Goal: Browse casually: Explore the website without a specific task or goal

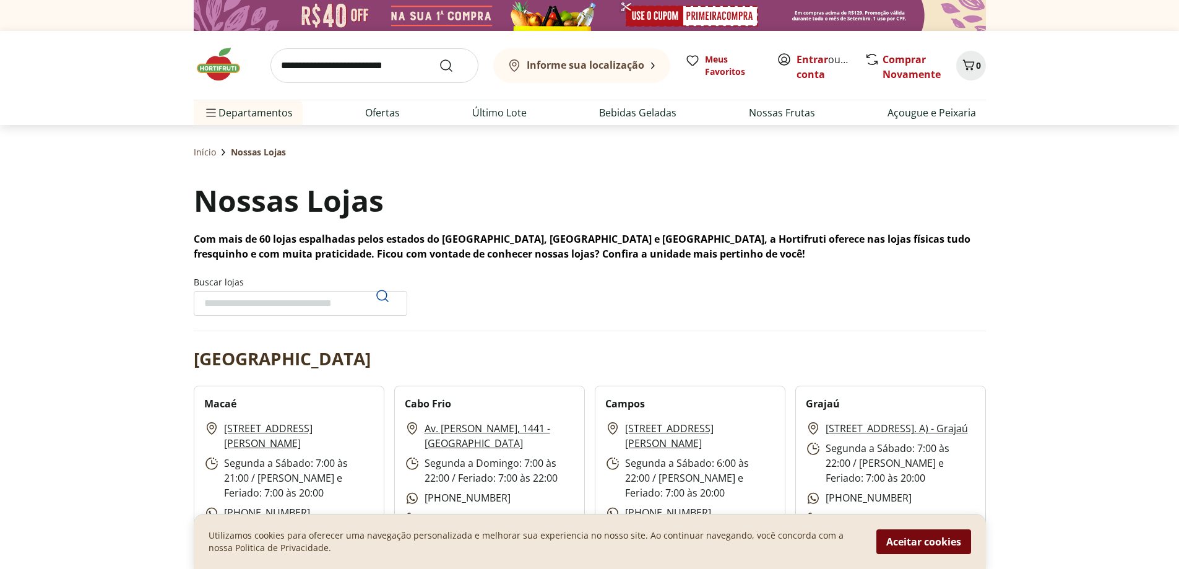
click at [885, 547] on button "Aceitar cookies" at bounding box center [923, 541] width 95 height 25
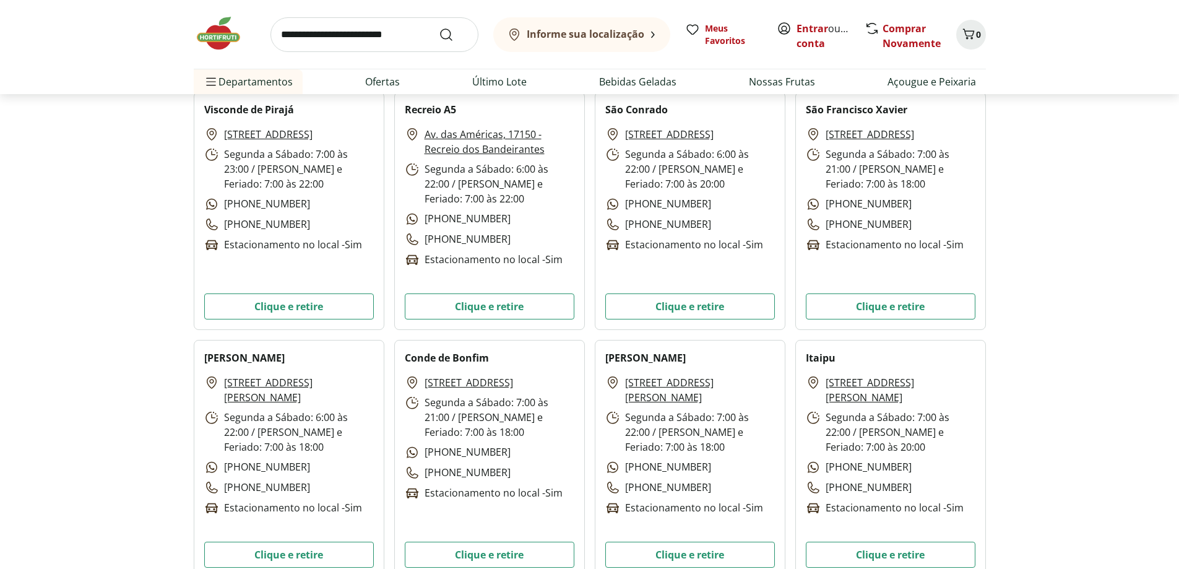
scroll to position [2210, 0]
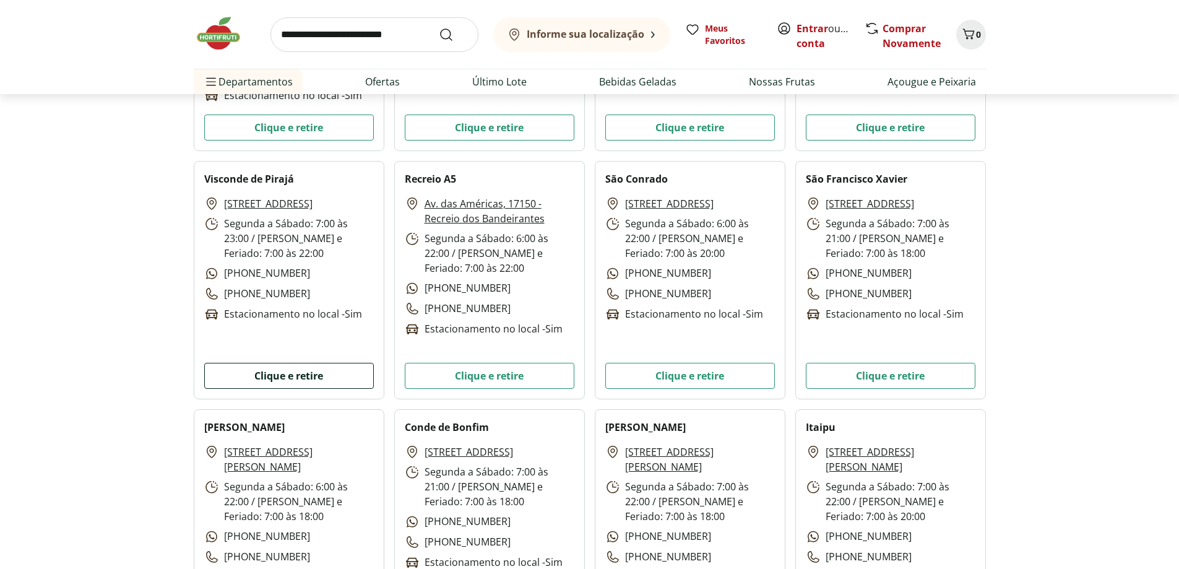
click at [280, 372] on button "Clique e retire" at bounding box center [289, 376] width 170 height 26
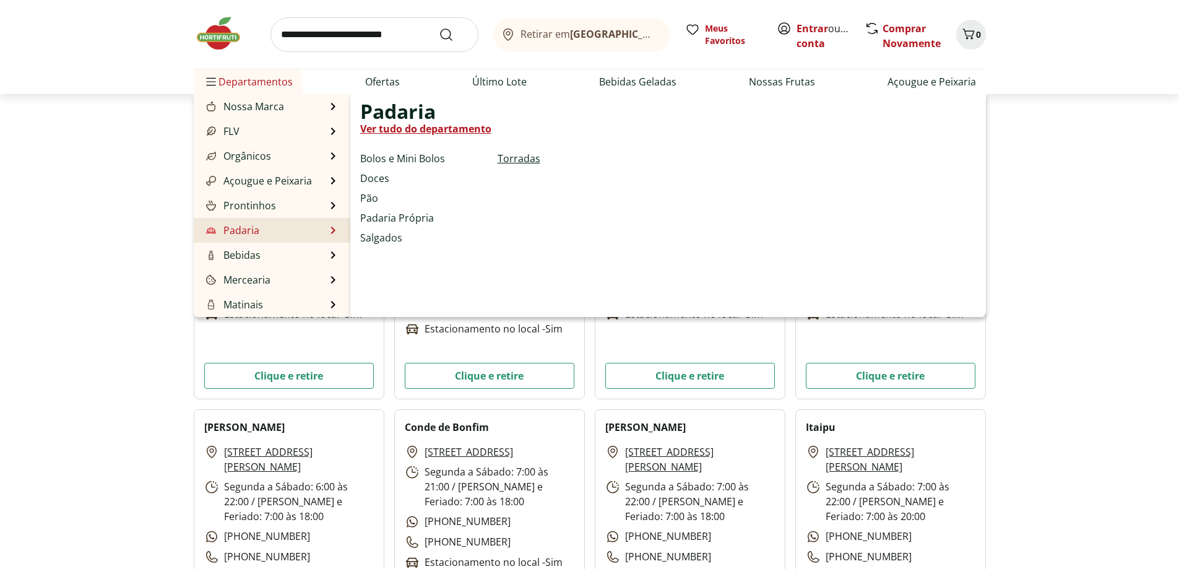
click at [519, 155] on link "Torradas" at bounding box center [518, 158] width 43 height 15
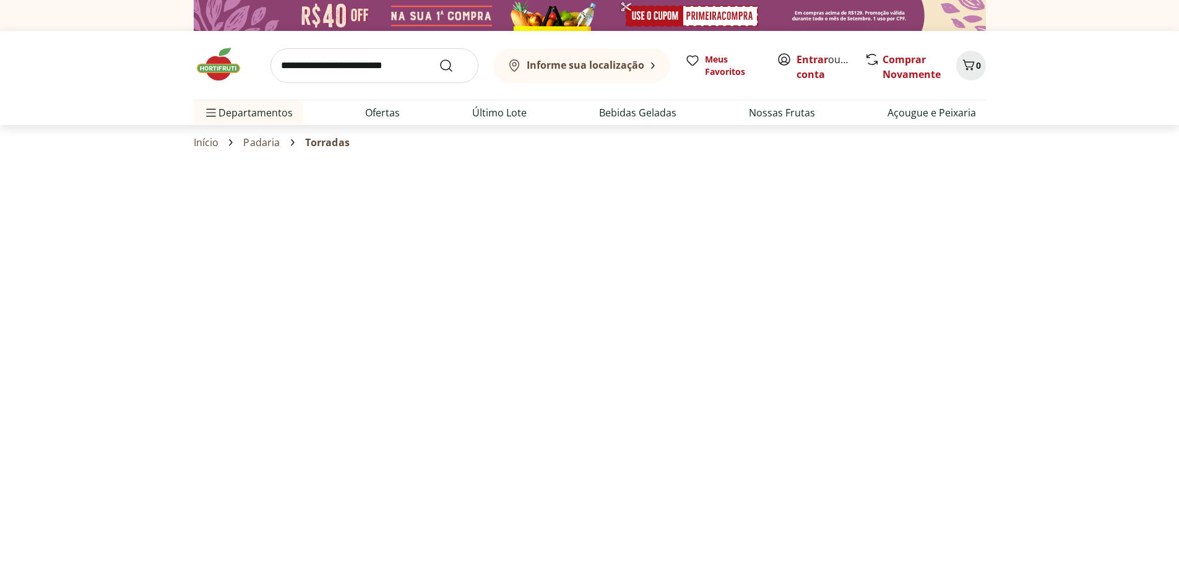
select select "**********"
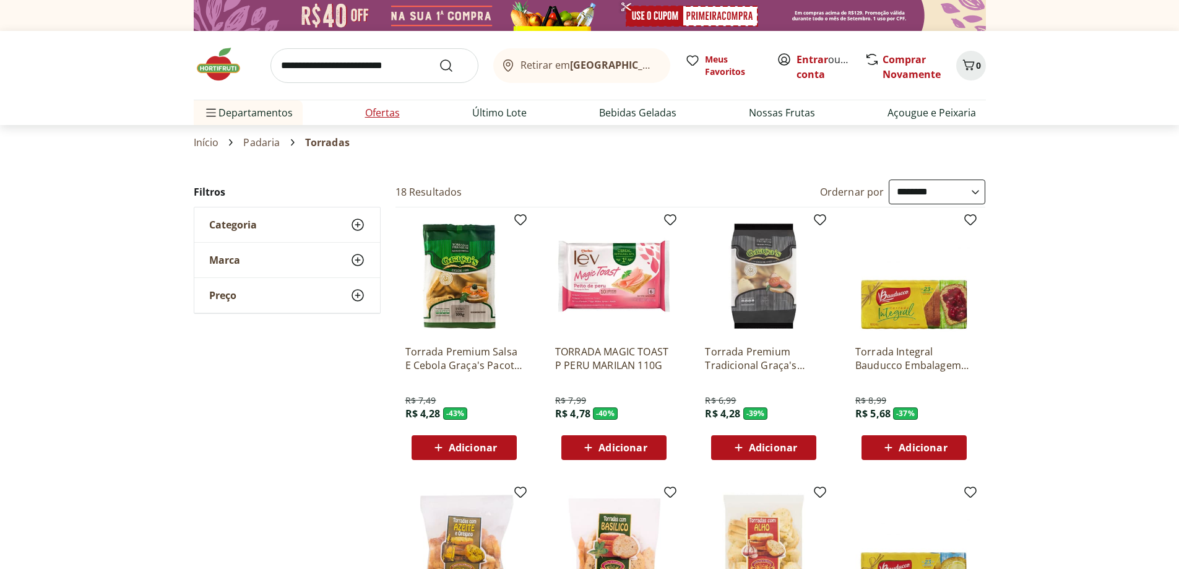
click at [372, 111] on link "Ofertas" at bounding box center [382, 112] width 35 height 15
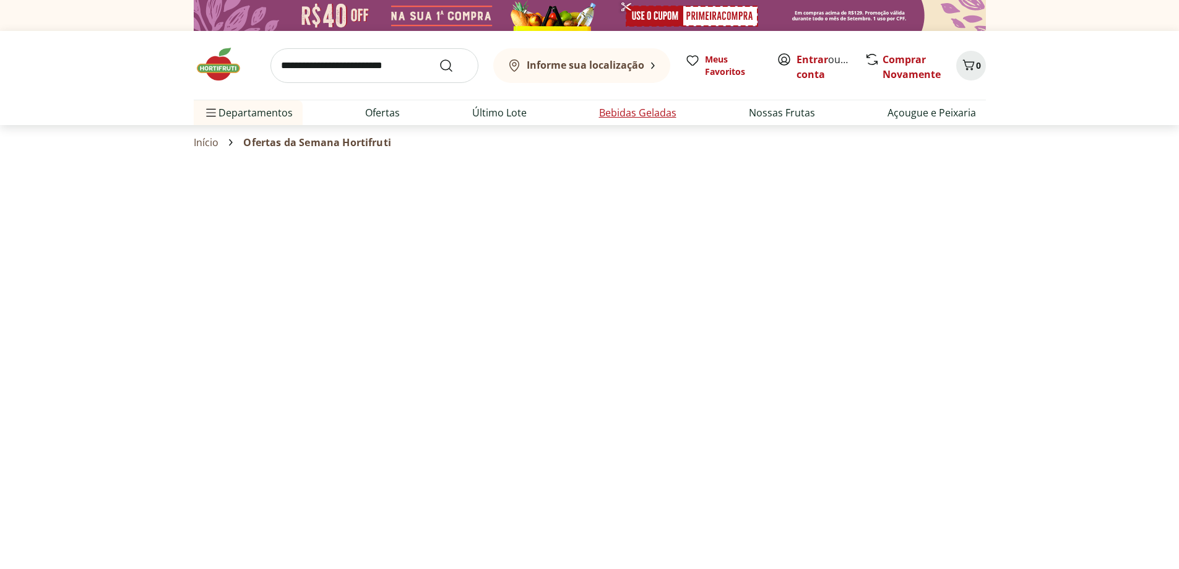
select select "**********"
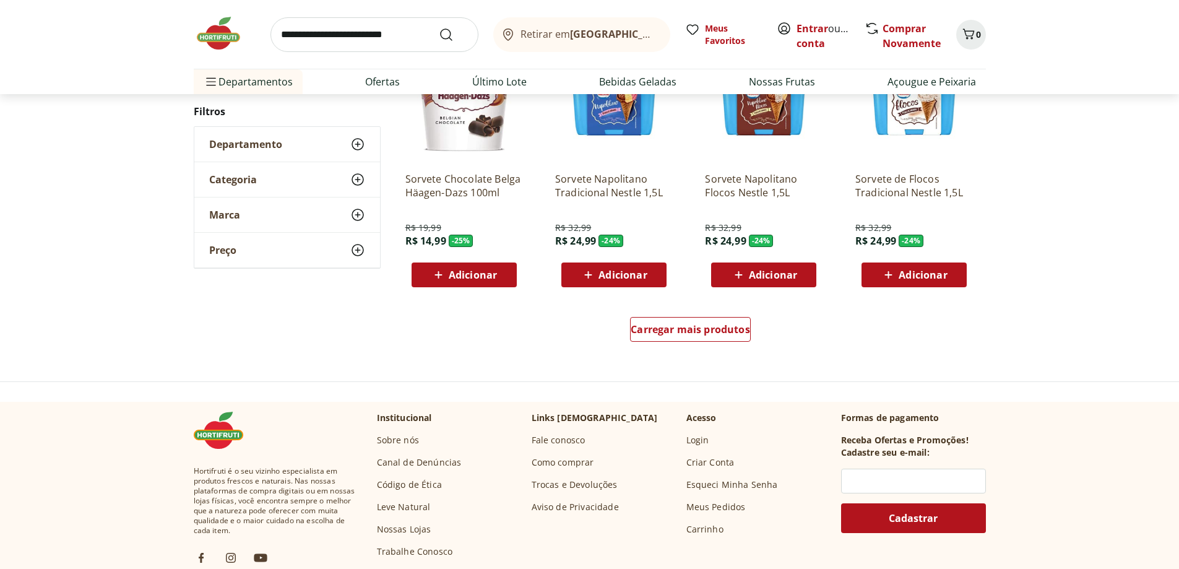
scroll to position [736, 0]
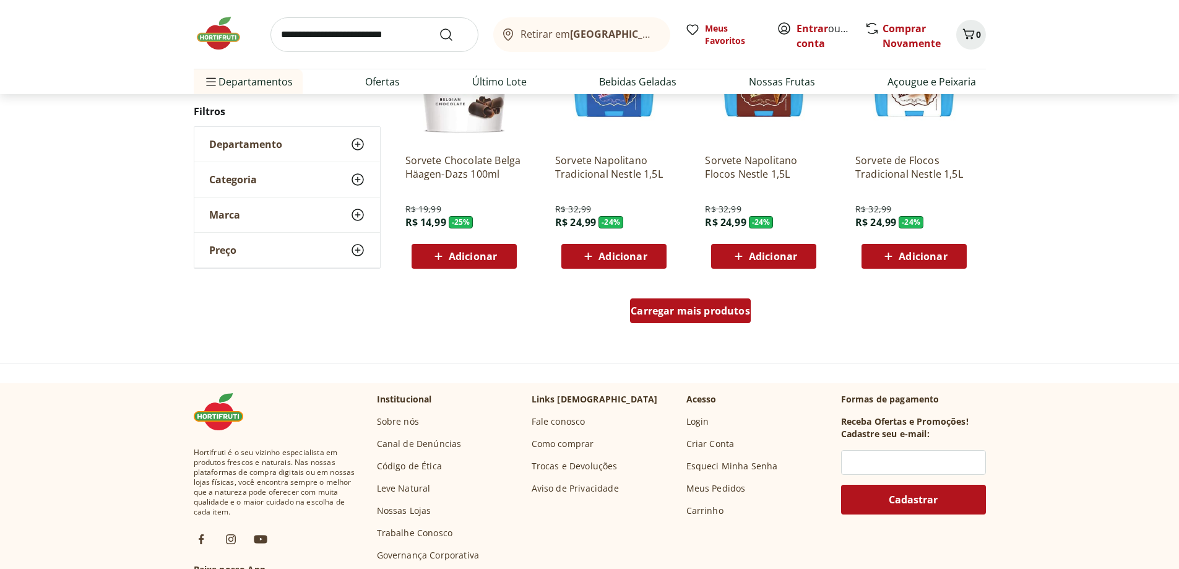
click at [663, 316] on span "Carregar mais produtos" at bounding box center [690, 311] width 119 height 10
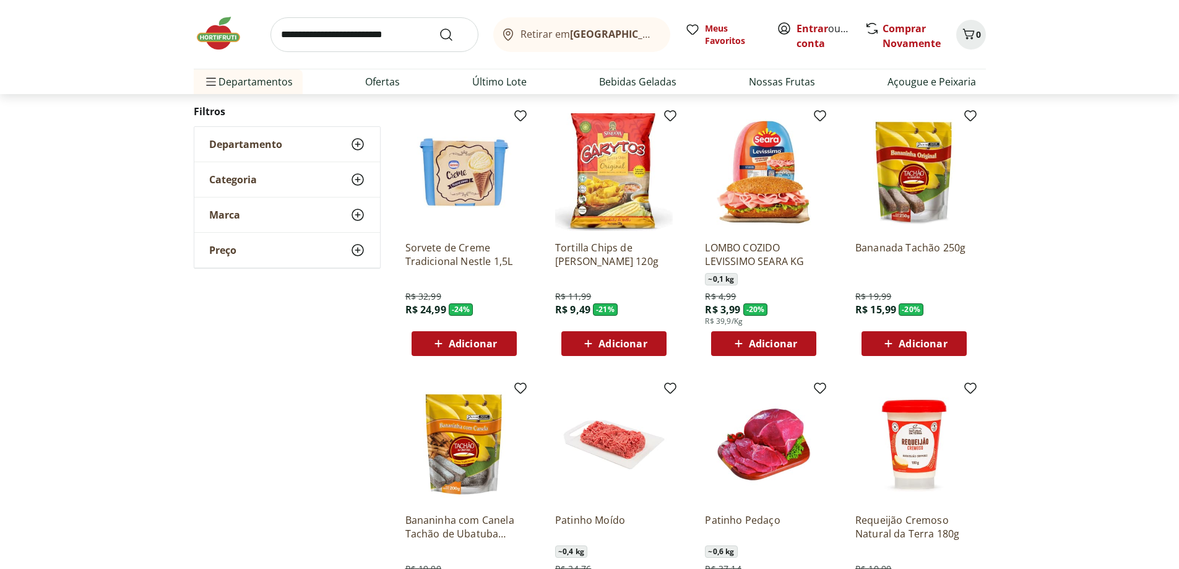
scroll to position [914, 0]
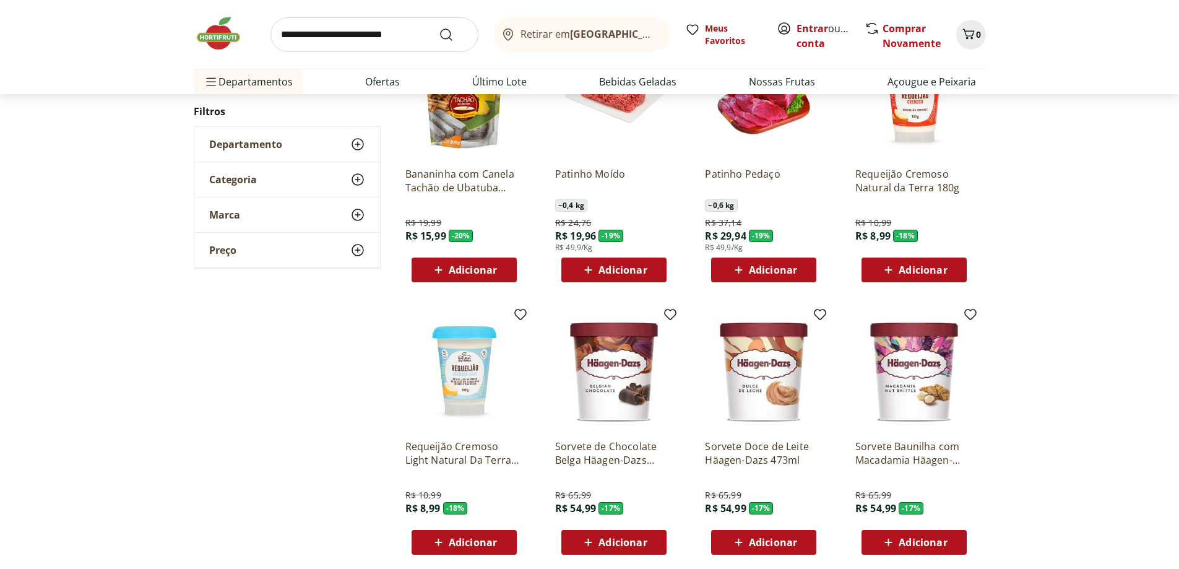
scroll to position [595, 0]
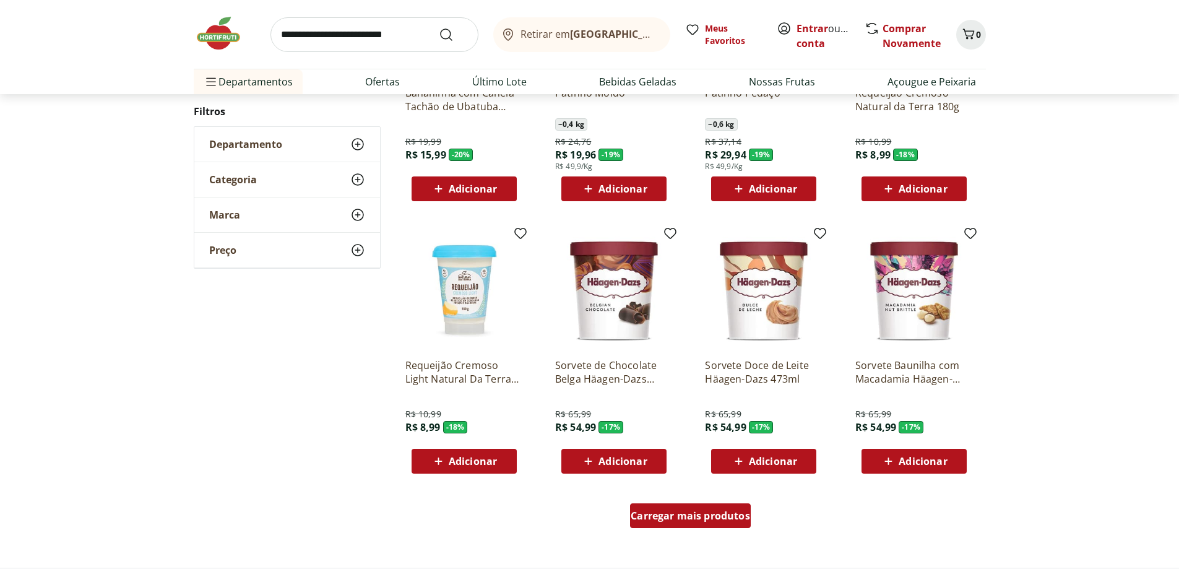
click at [677, 515] on span "Carregar mais produtos" at bounding box center [690, 515] width 119 height 10
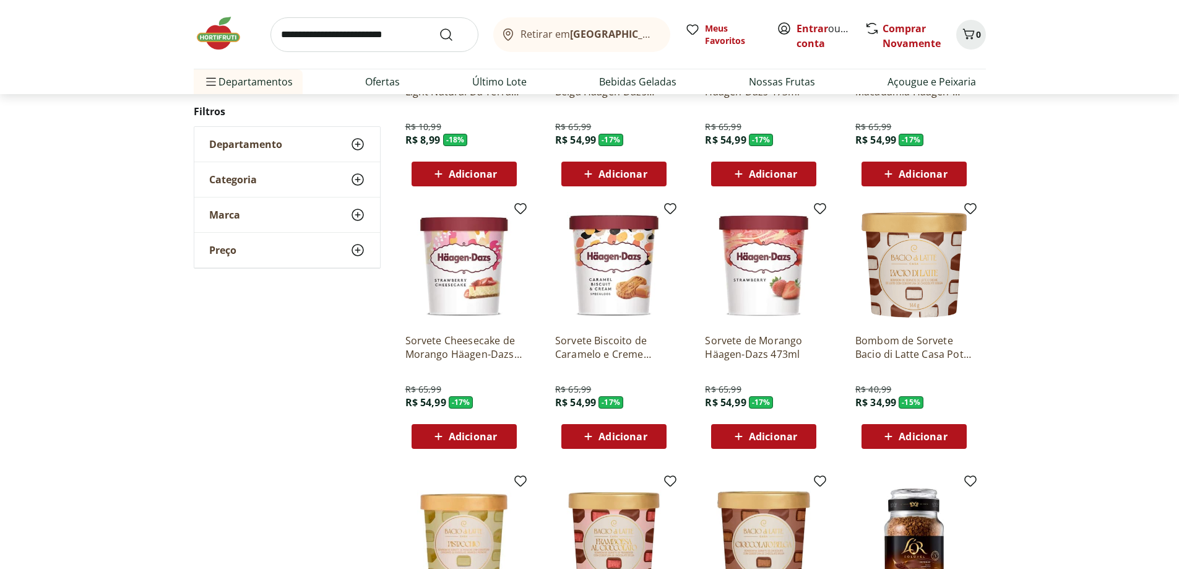
scroll to position [902, 0]
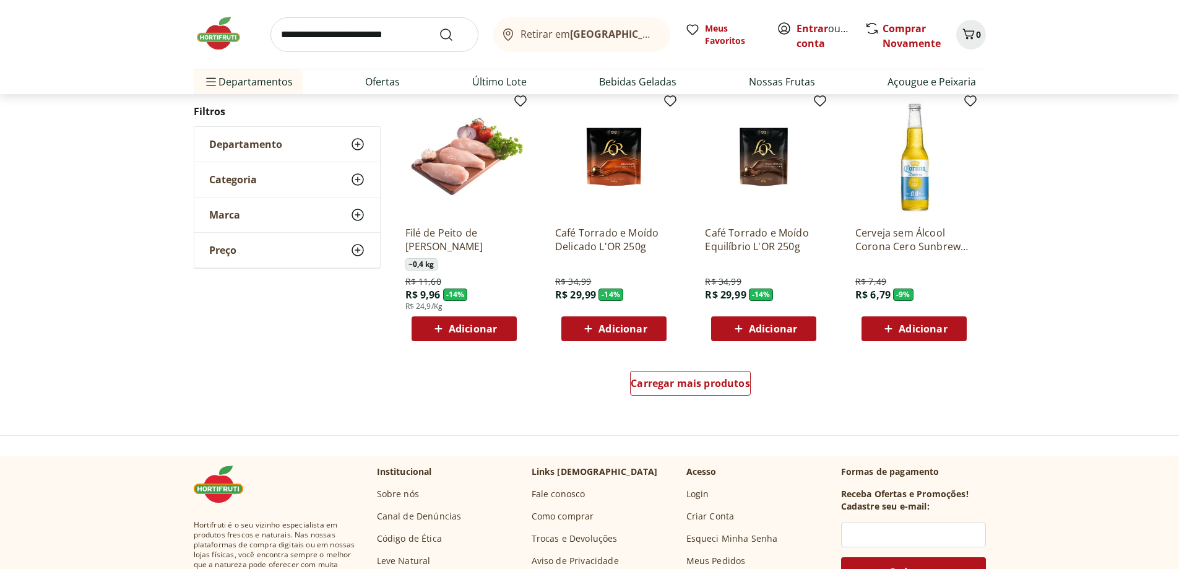
scroll to position [730, 0]
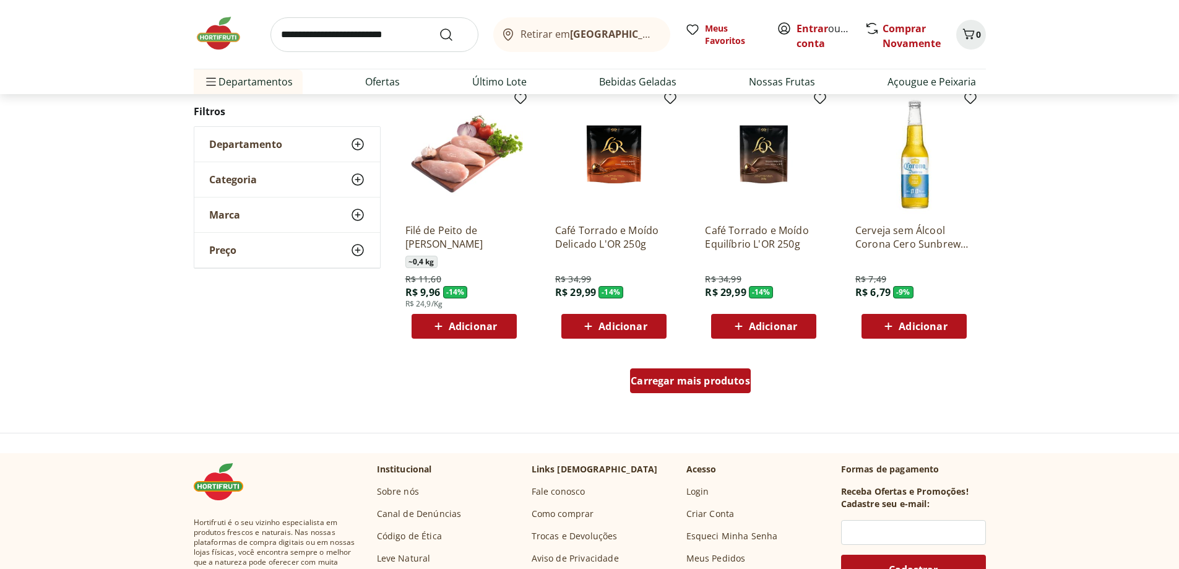
click at [687, 378] on span "Carregar mais produtos" at bounding box center [690, 381] width 119 height 10
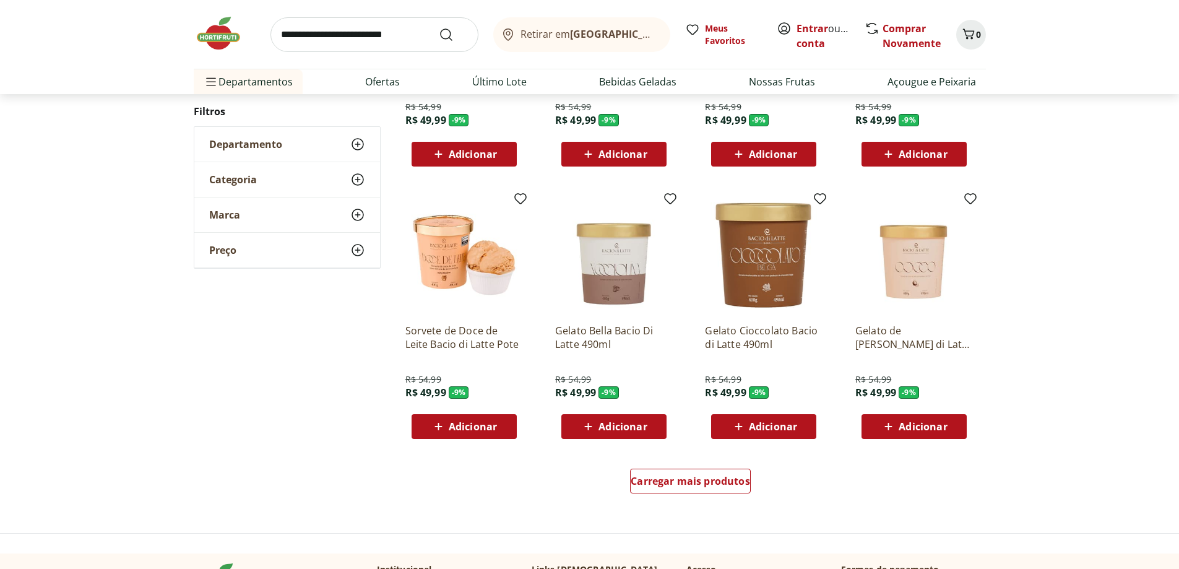
scroll to position [747, 0]
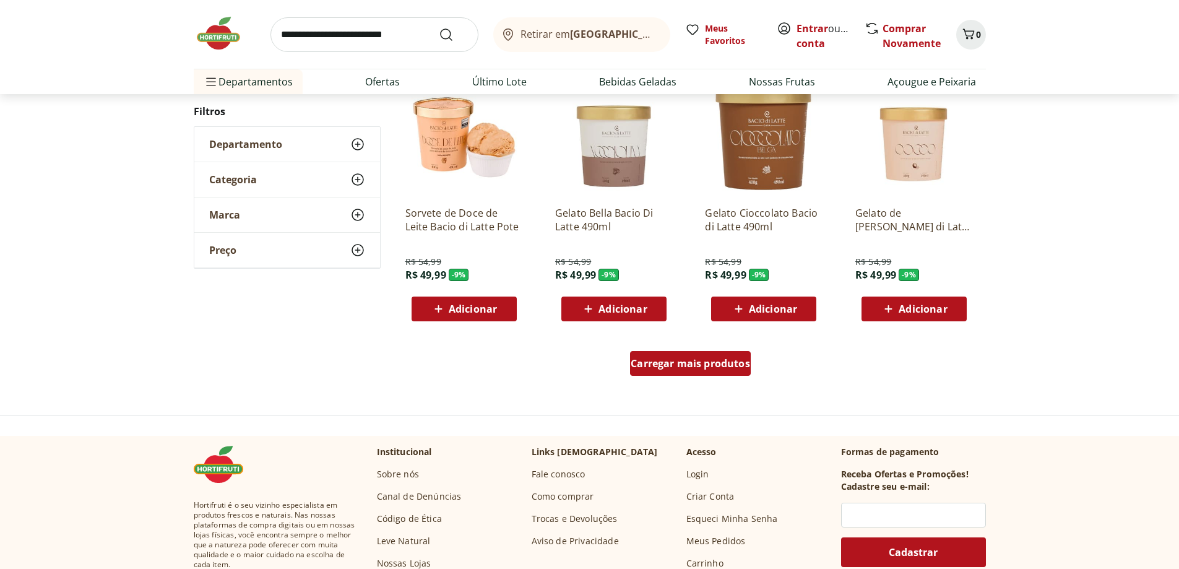
click at [670, 365] on span "Carregar mais produtos" at bounding box center [690, 363] width 119 height 10
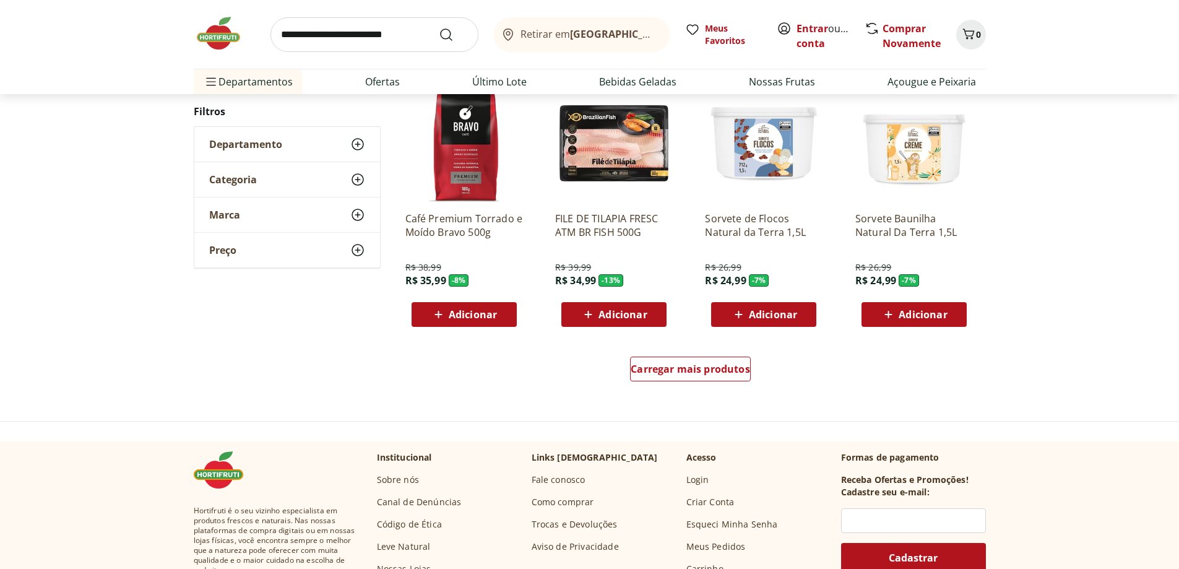
scroll to position [757, 0]
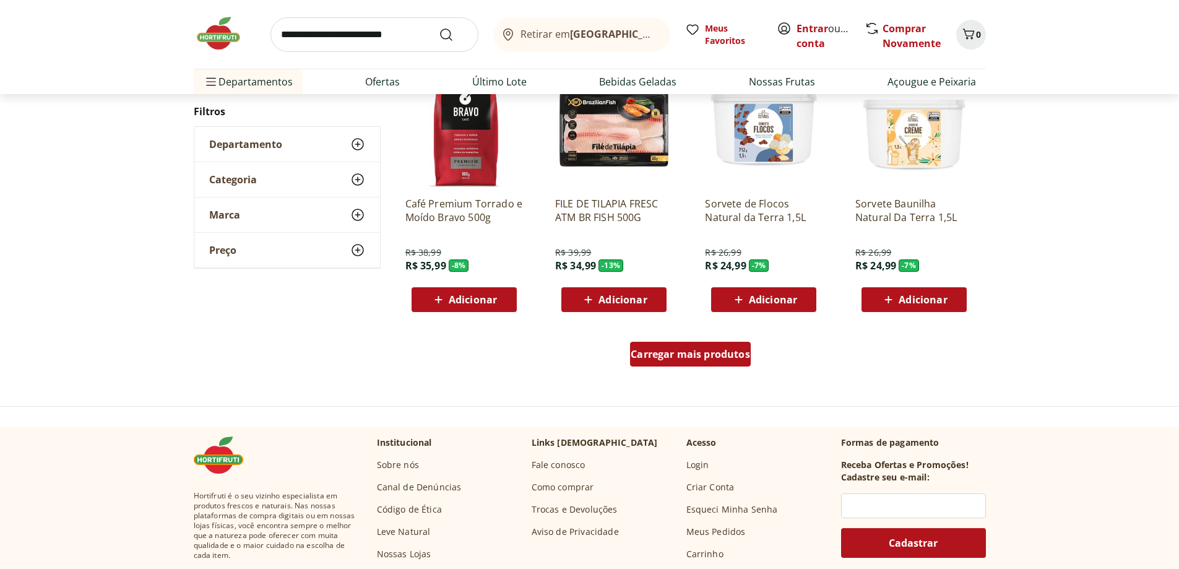
click at [682, 356] on span "Carregar mais produtos" at bounding box center [690, 354] width 119 height 10
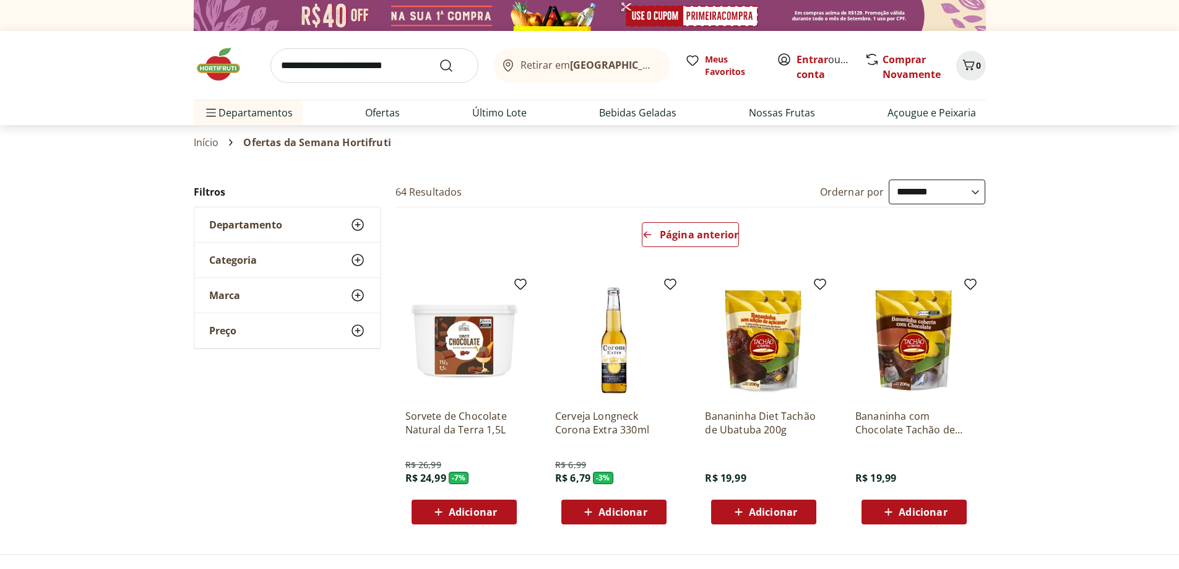
click at [269, 220] on span "Departamento" at bounding box center [245, 224] width 73 height 12
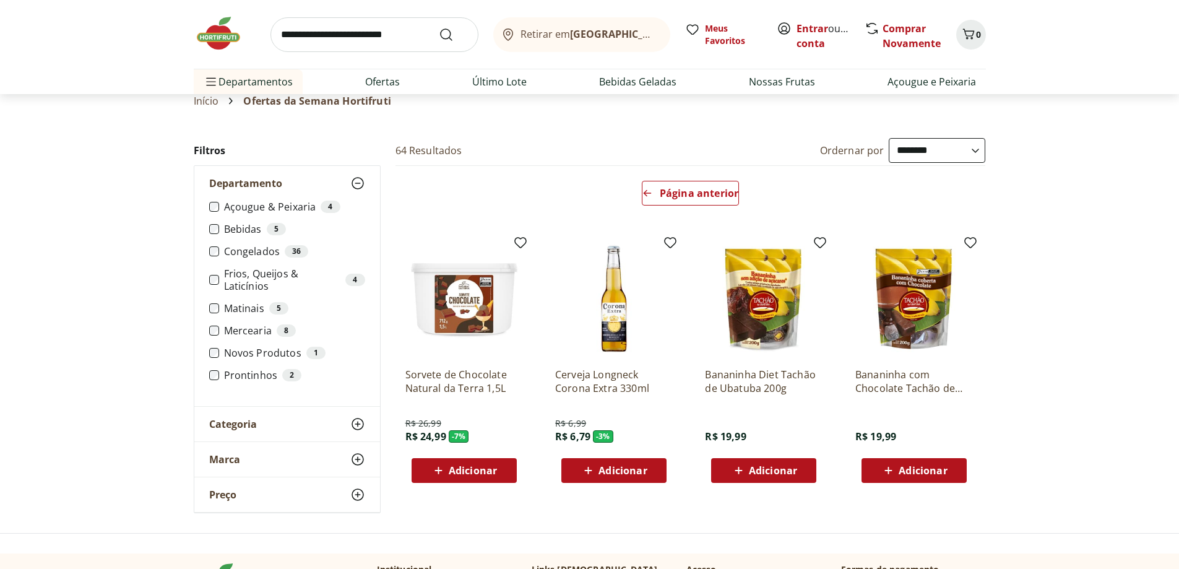
scroll to position [7, 0]
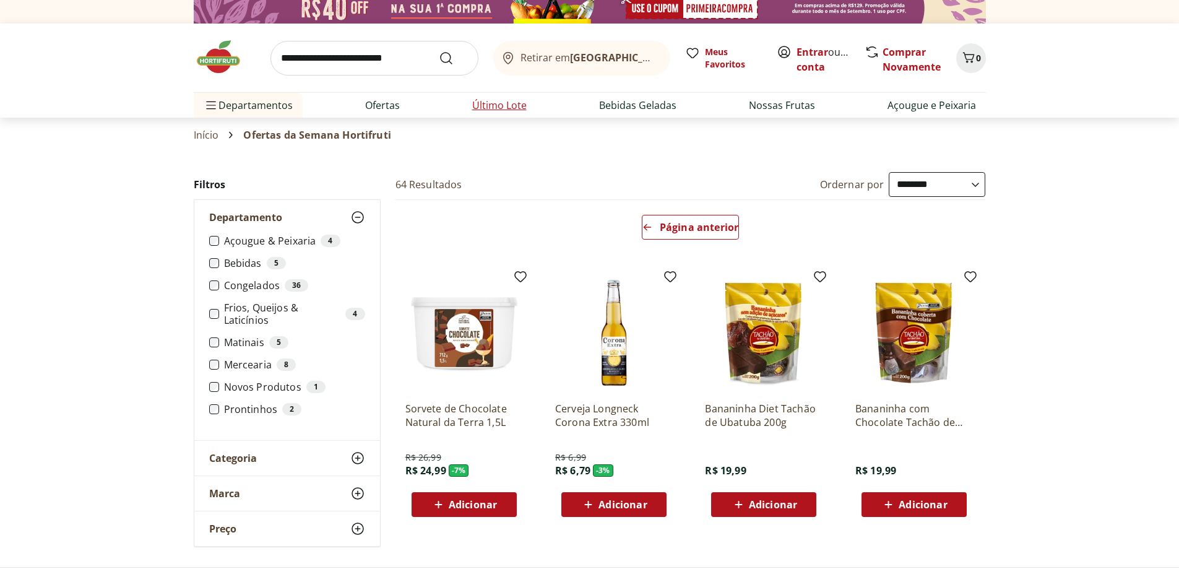
click at [483, 101] on link "Último Lote" at bounding box center [499, 105] width 54 height 15
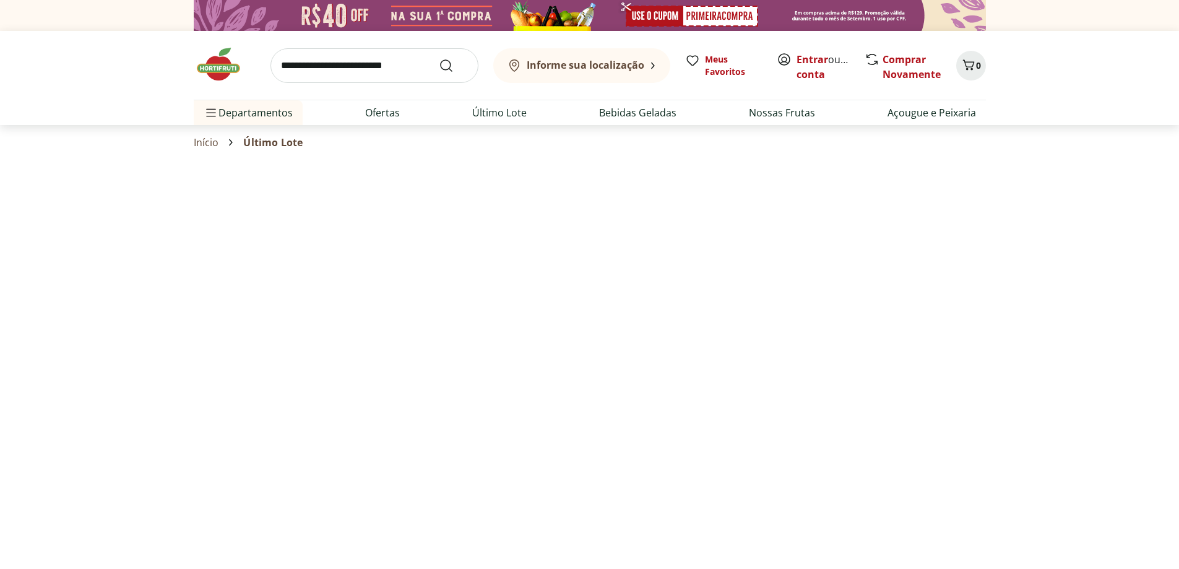
select select "**********"
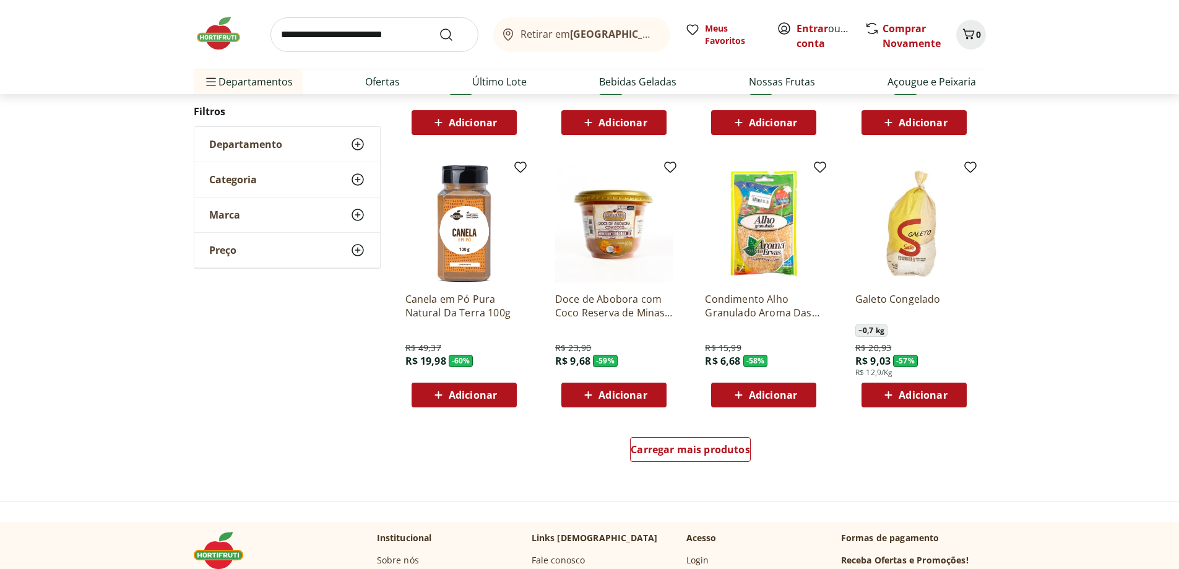
scroll to position [660, 0]
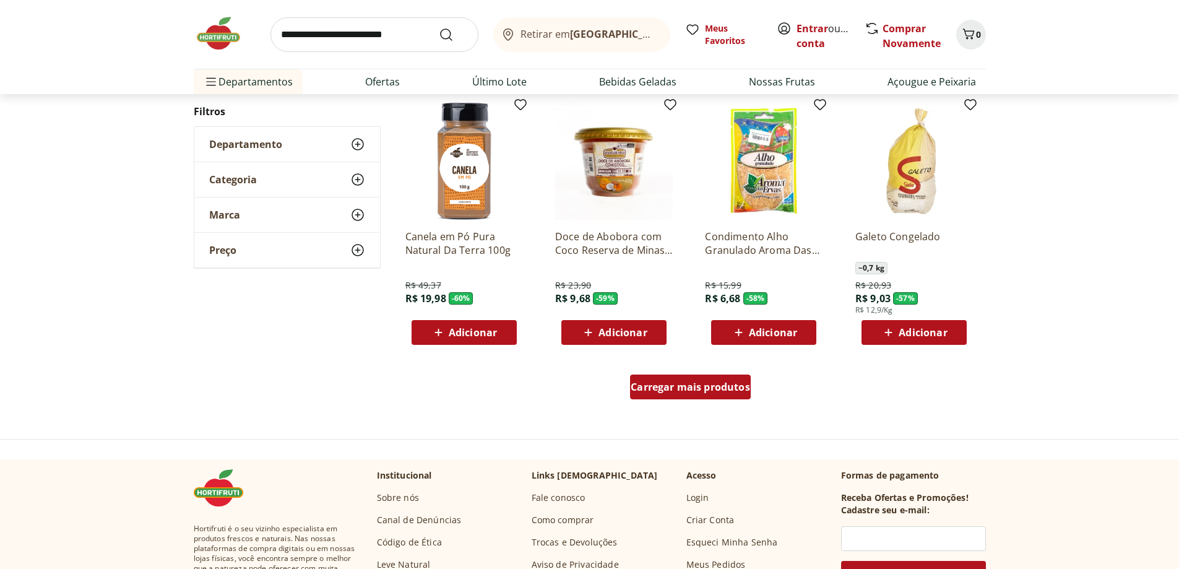
click at [678, 382] on span "Carregar mais produtos" at bounding box center [690, 387] width 119 height 10
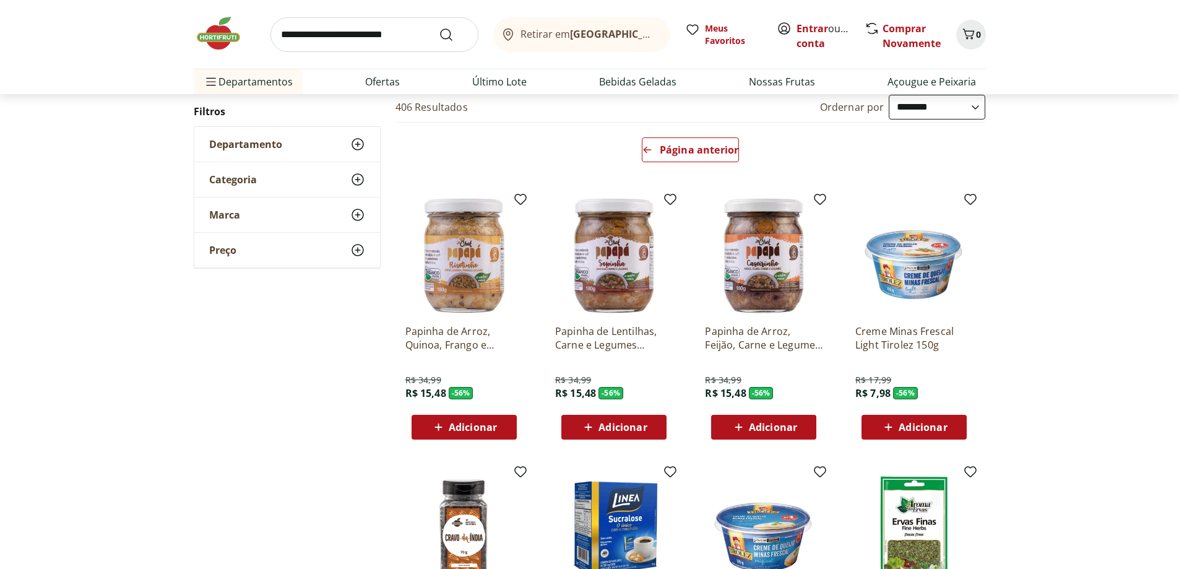
scroll to position [80, 0]
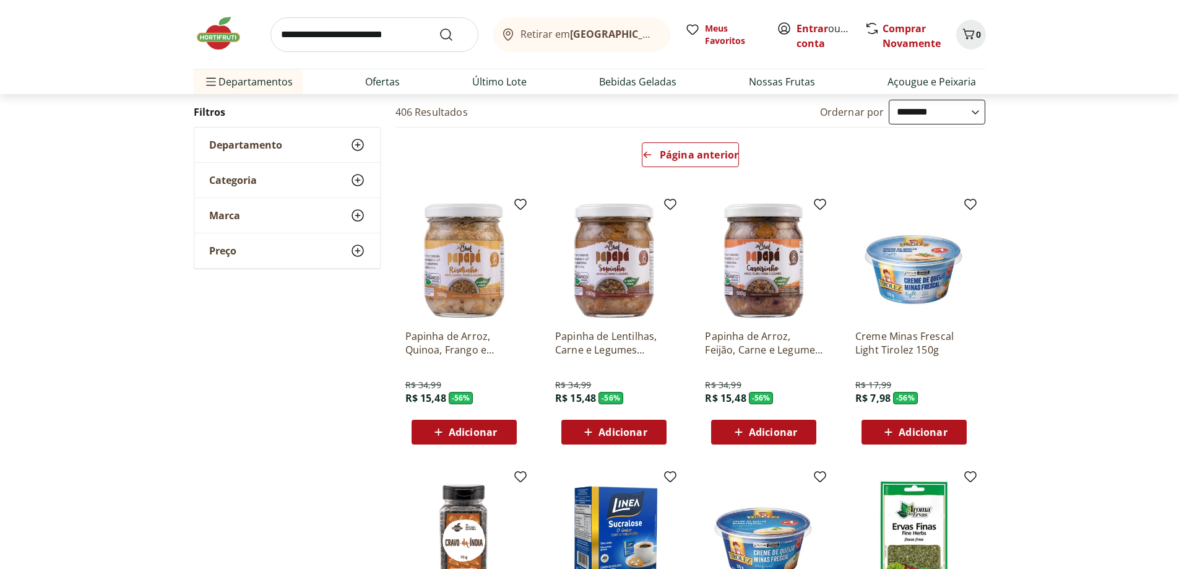
click at [293, 38] on input "search" at bounding box center [374, 34] width 208 height 35
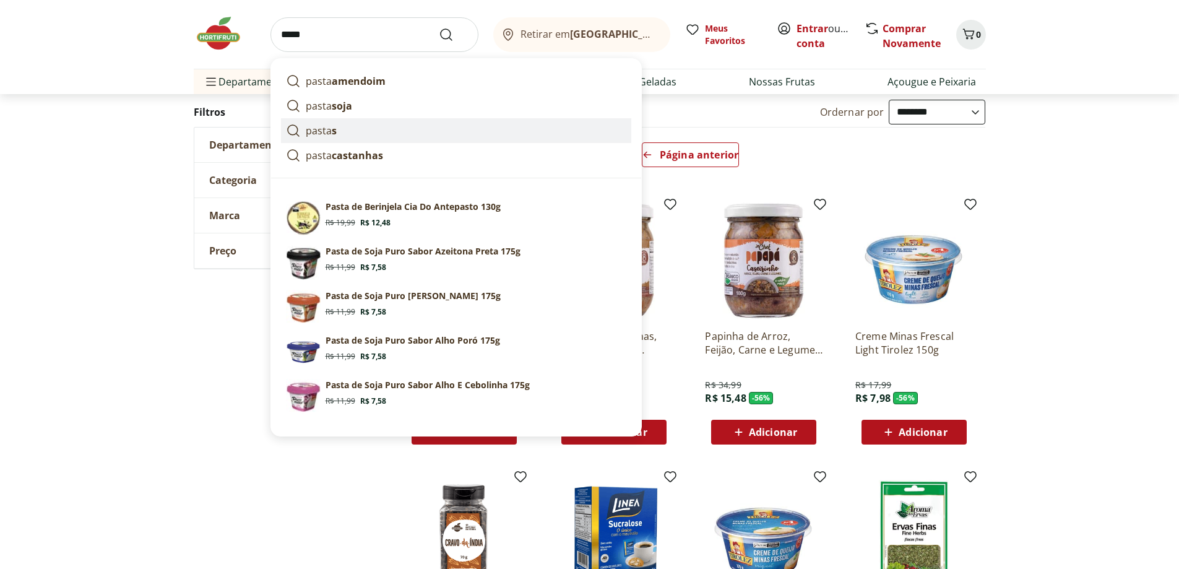
click at [336, 131] on link "pasta s" at bounding box center [456, 130] width 350 height 25
type input "******"
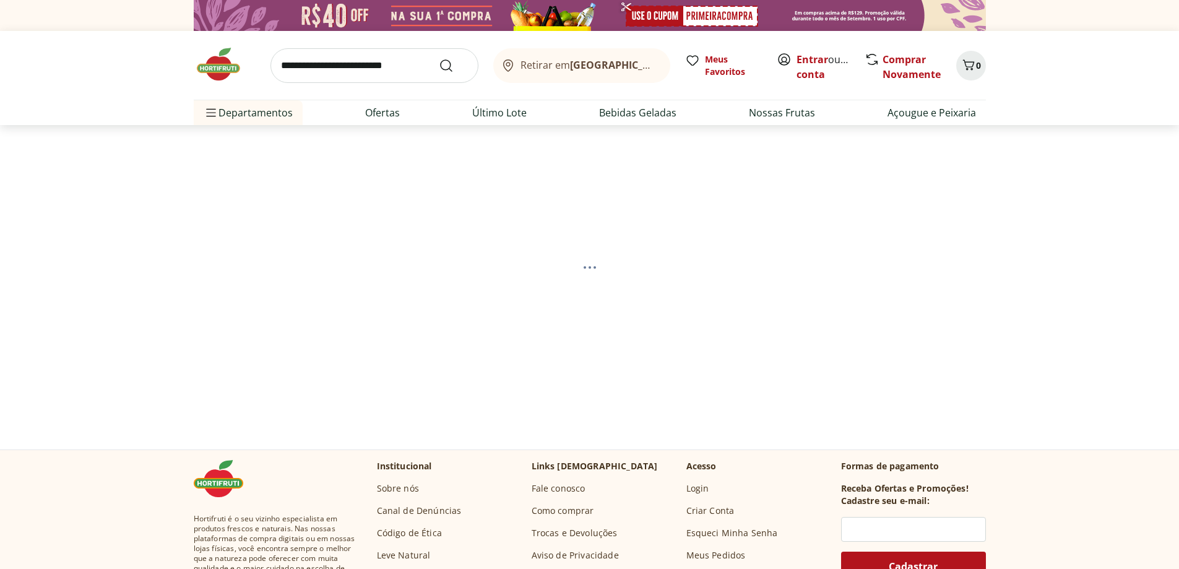
select select "**********"
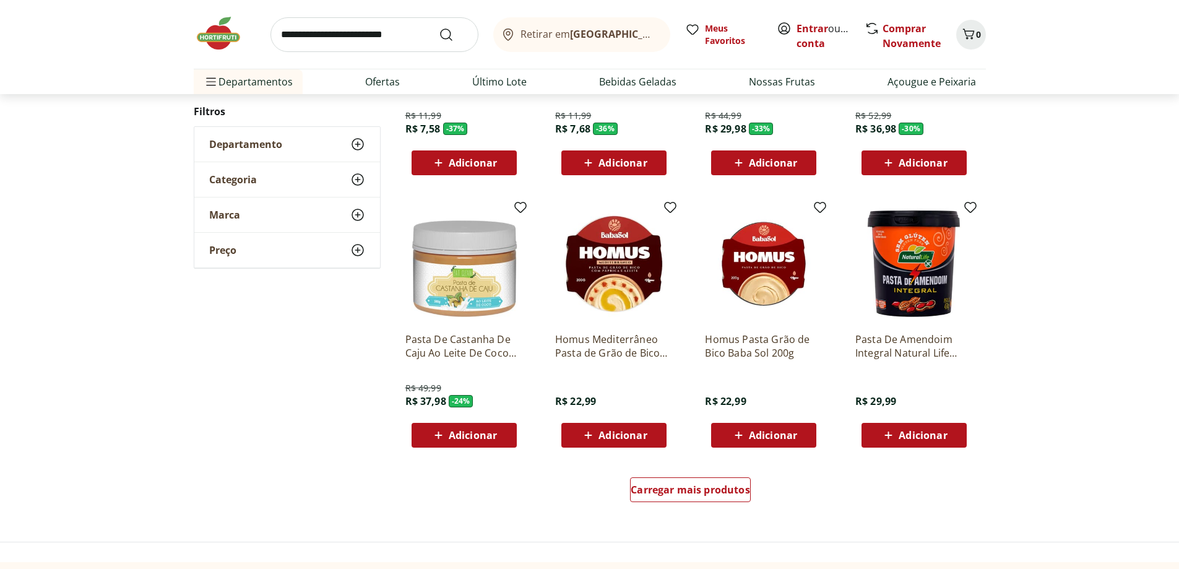
scroll to position [646, 0]
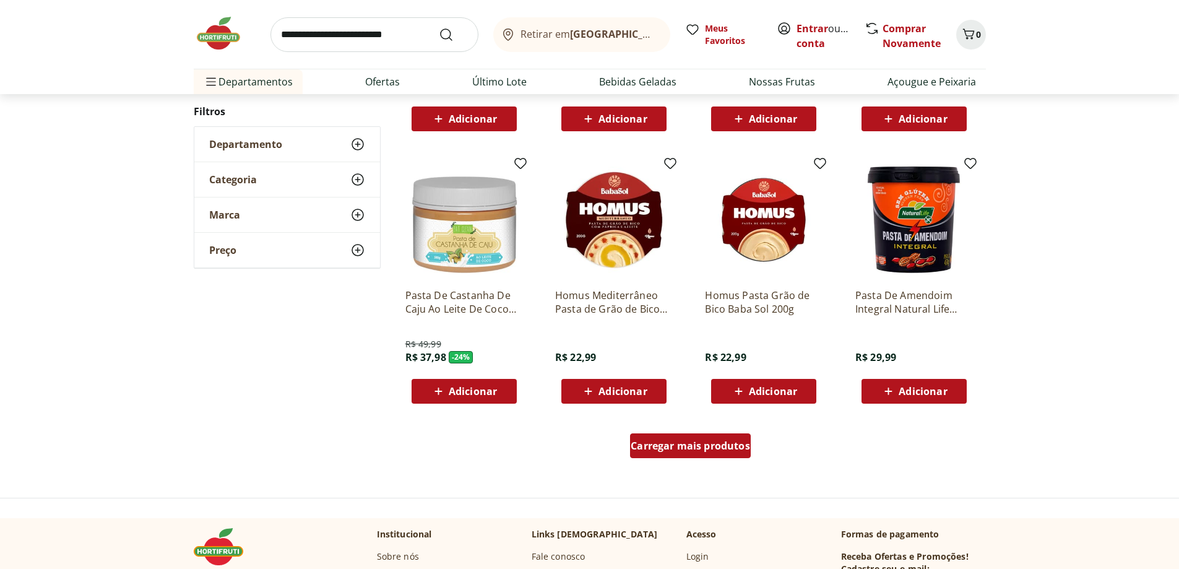
click at [704, 445] on span "Carregar mais produtos" at bounding box center [690, 446] width 119 height 10
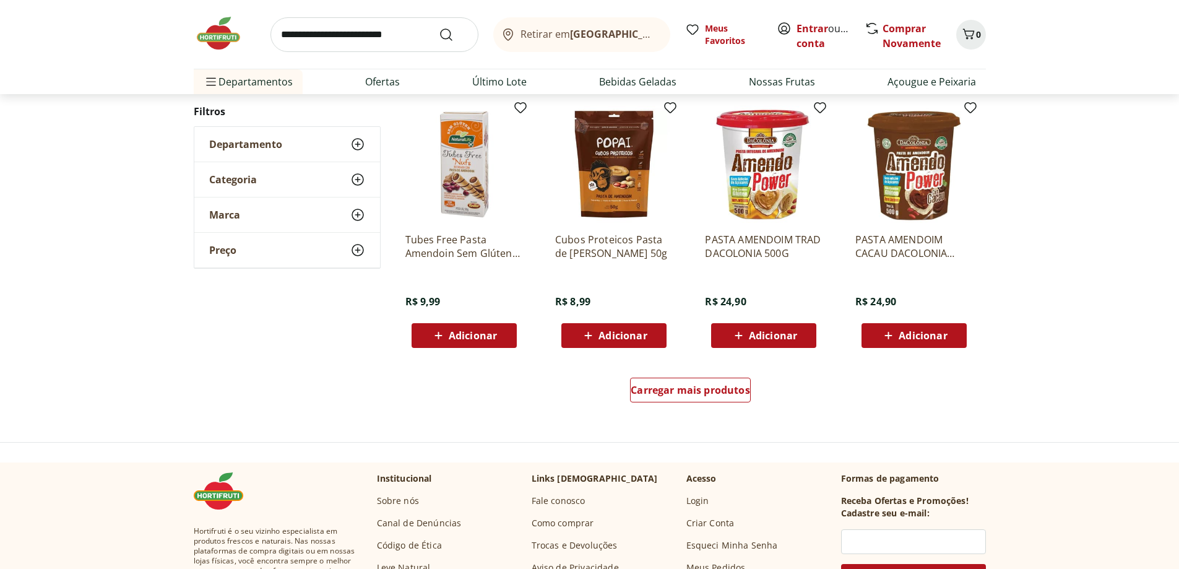
scroll to position [781, 0]
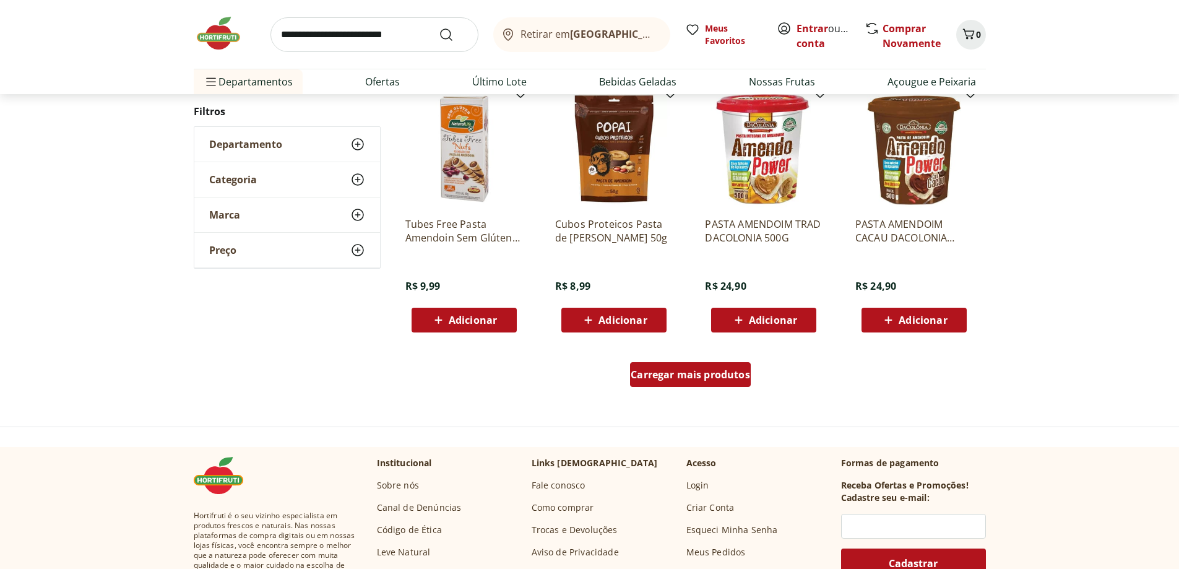
click at [698, 372] on span "Carregar mais produtos" at bounding box center [690, 374] width 119 height 10
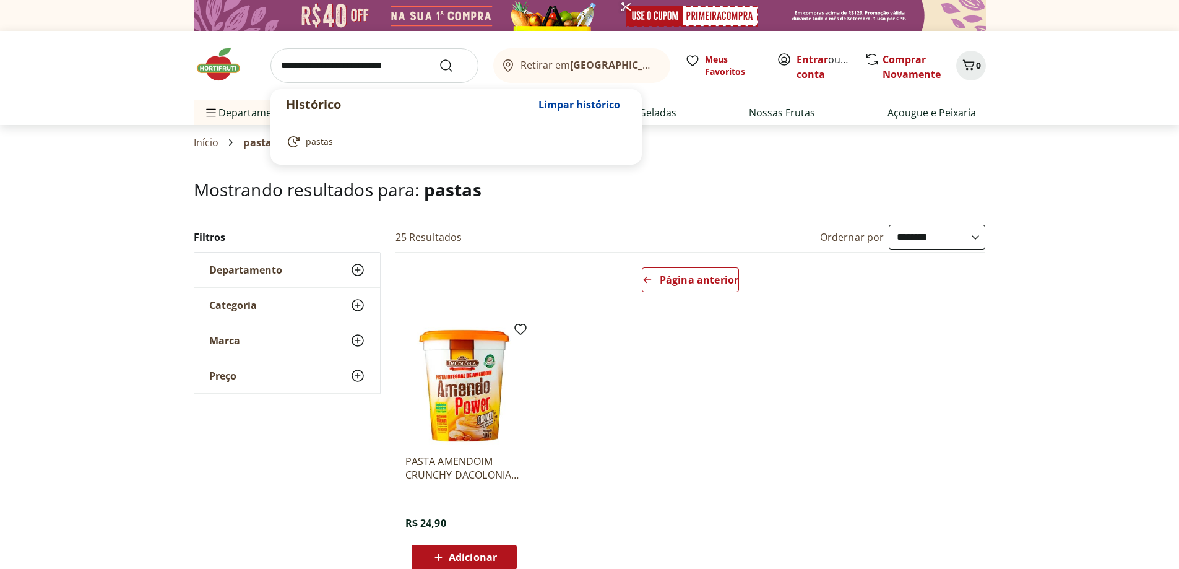
click at [335, 66] on input "search" at bounding box center [374, 65] width 208 height 35
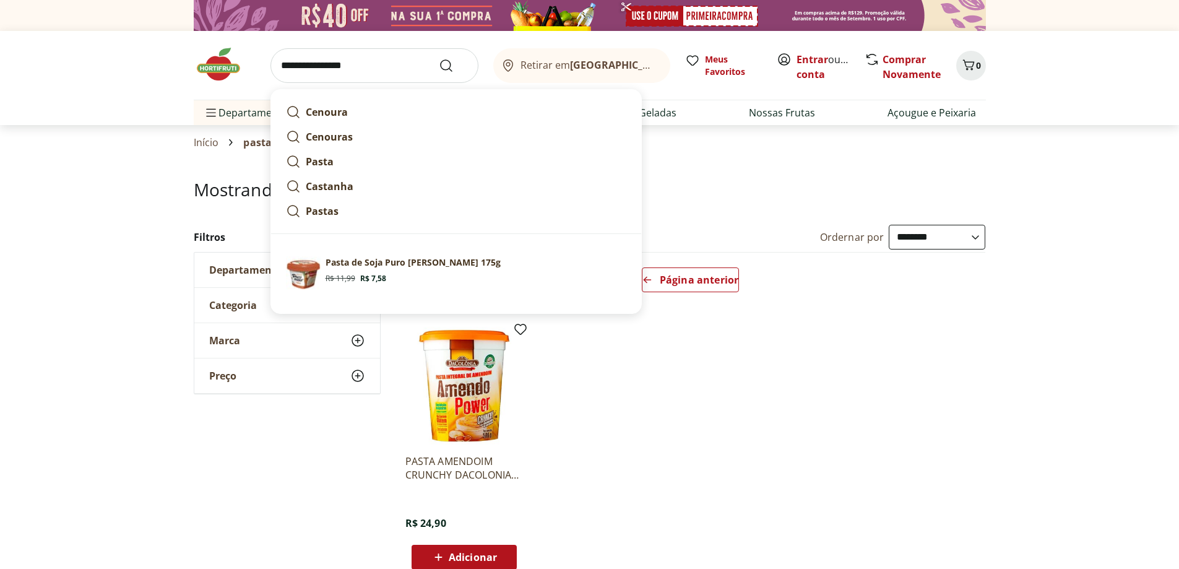
type input "**********"
click at [439, 58] on button "Submit Search" at bounding box center [454, 65] width 30 height 15
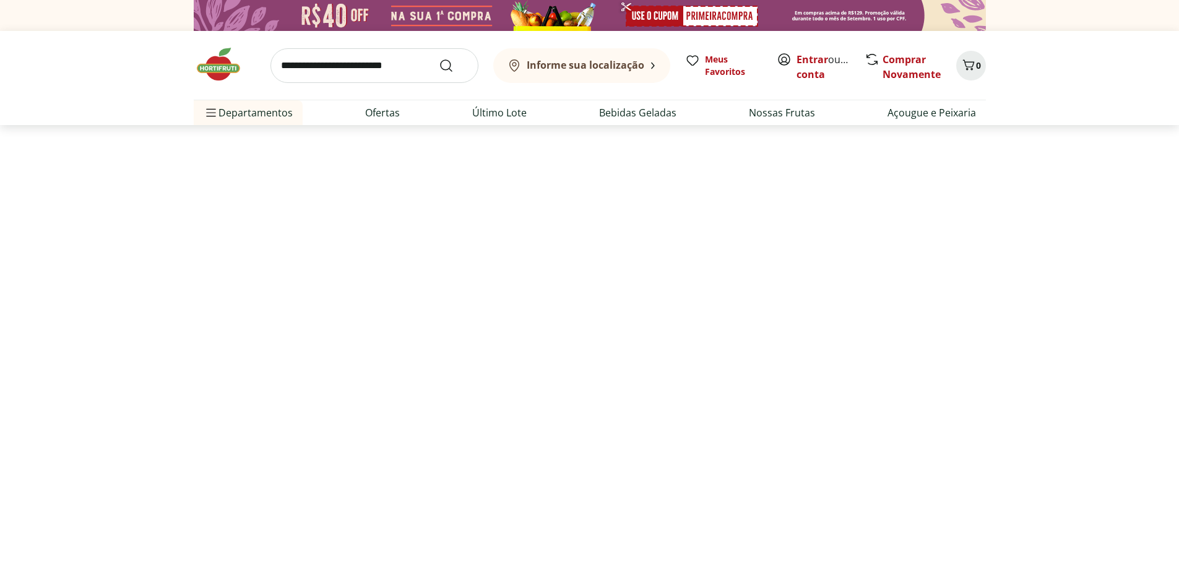
select select "**********"
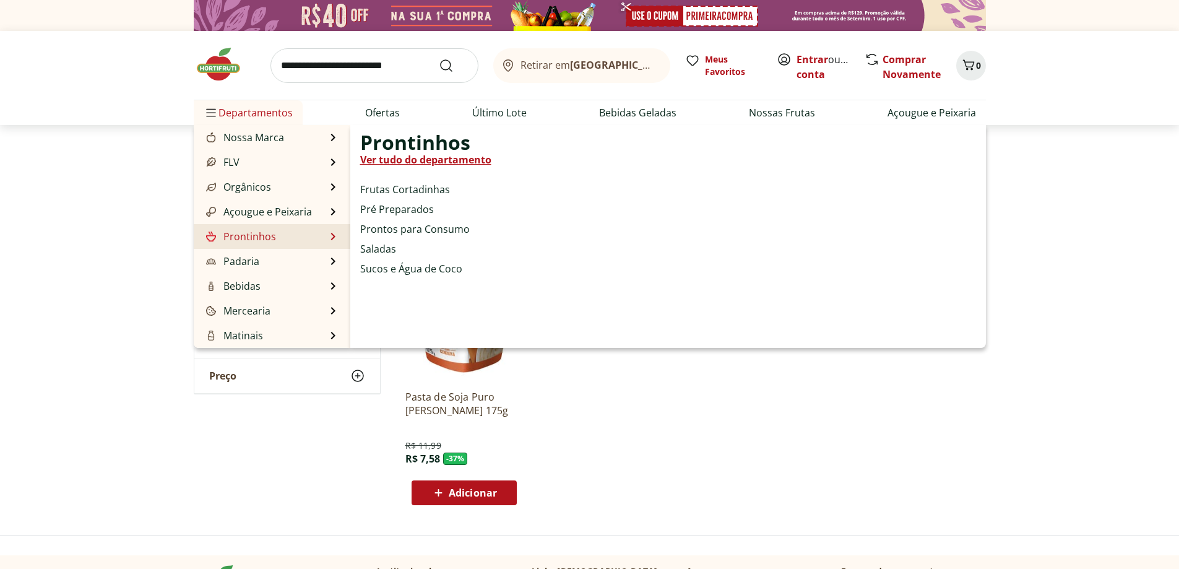
click at [256, 235] on link "Prontinhos" at bounding box center [240, 236] width 72 height 15
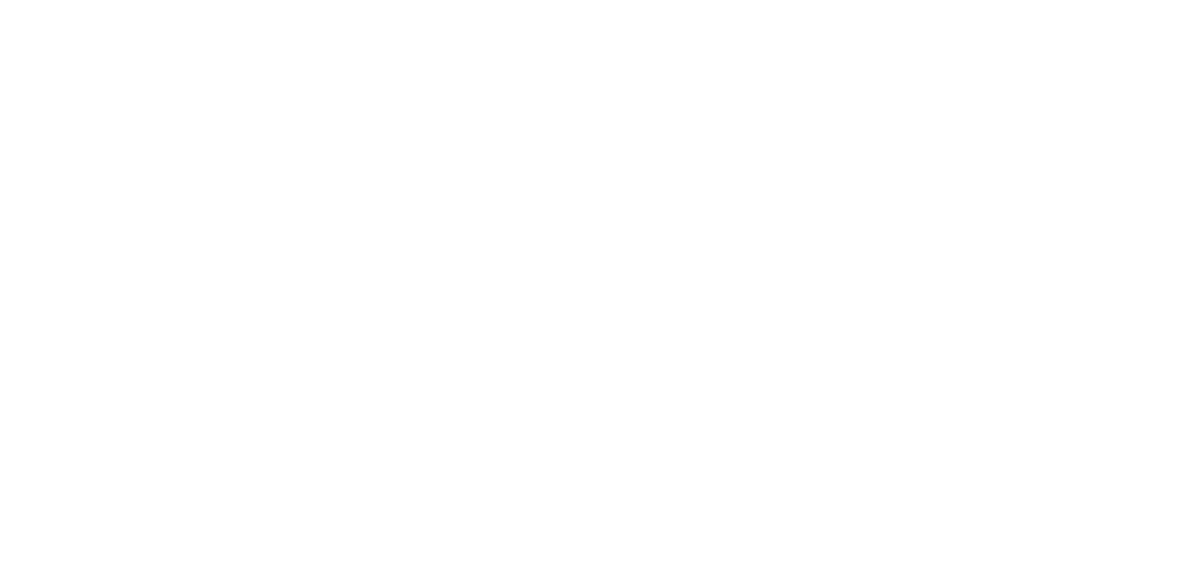
select select "**********"
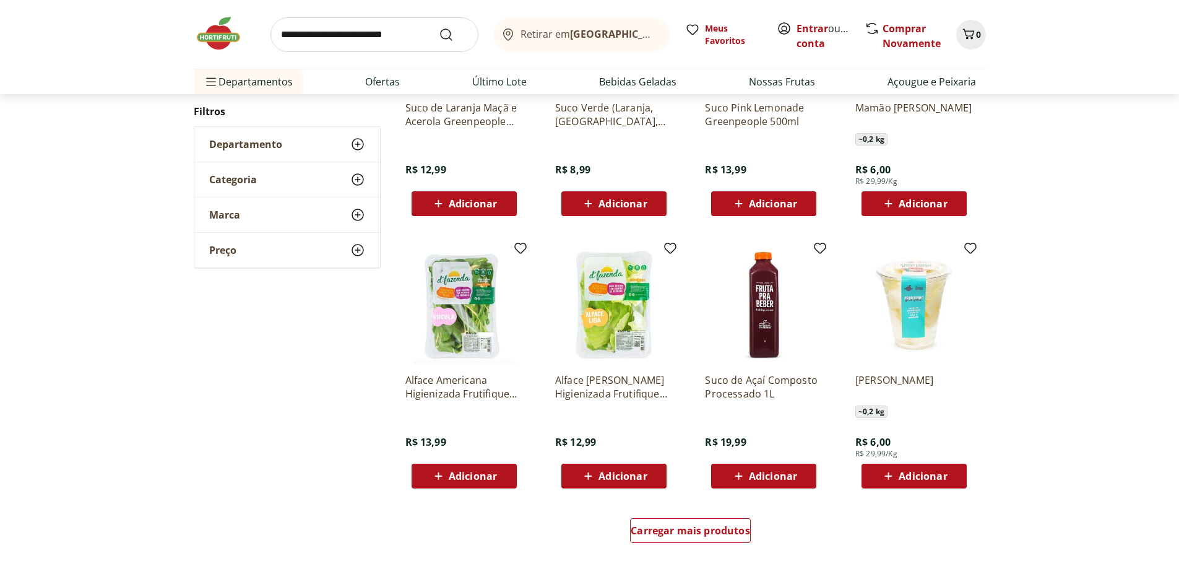
scroll to position [572, 0]
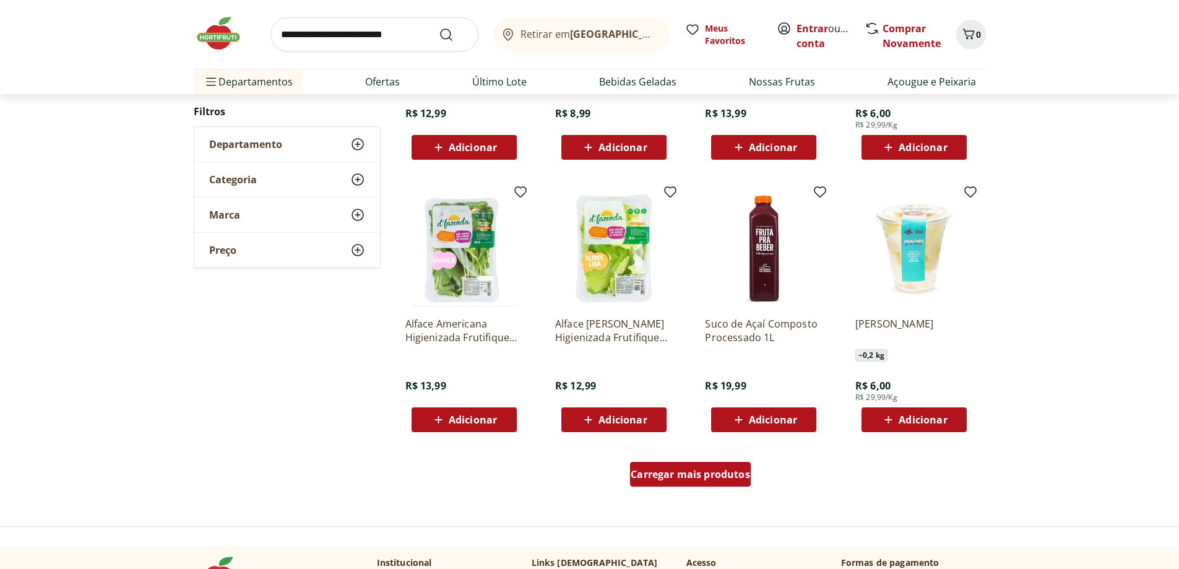
click at [679, 476] on span "Carregar mais produtos" at bounding box center [690, 474] width 119 height 10
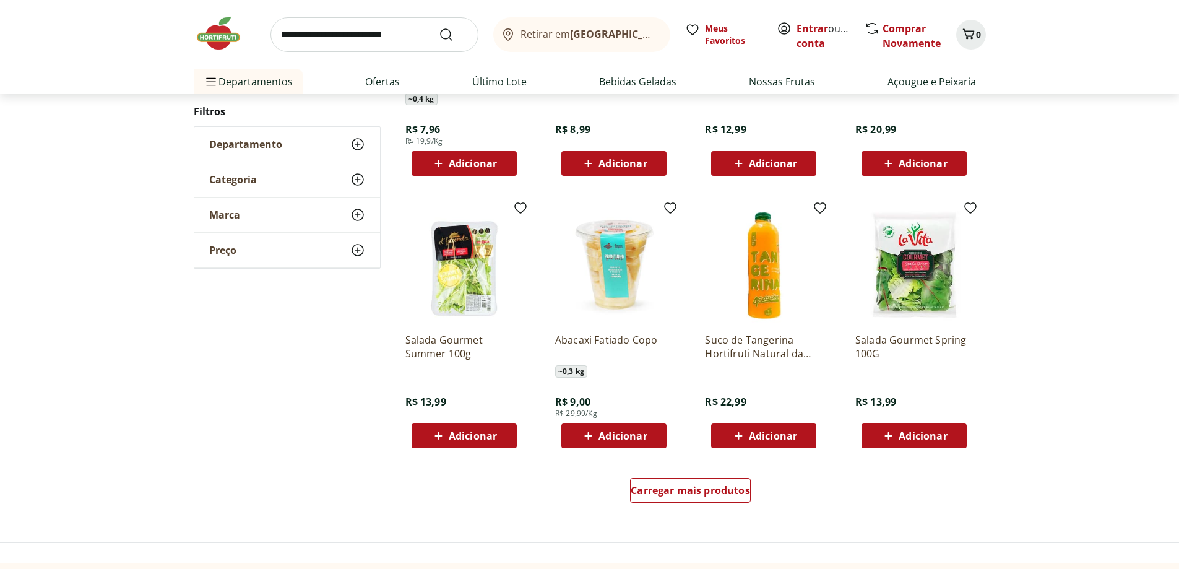
scroll to position [626, 0]
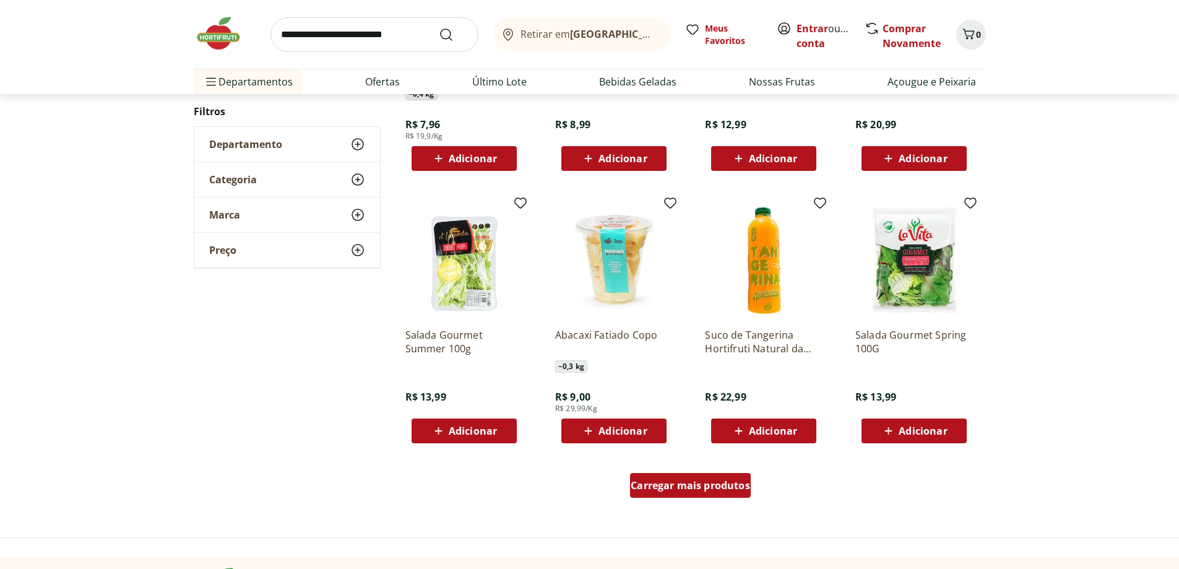
click at [680, 486] on span "Carregar mais produtos" at bounding box center [690, 485] width 119 height 10
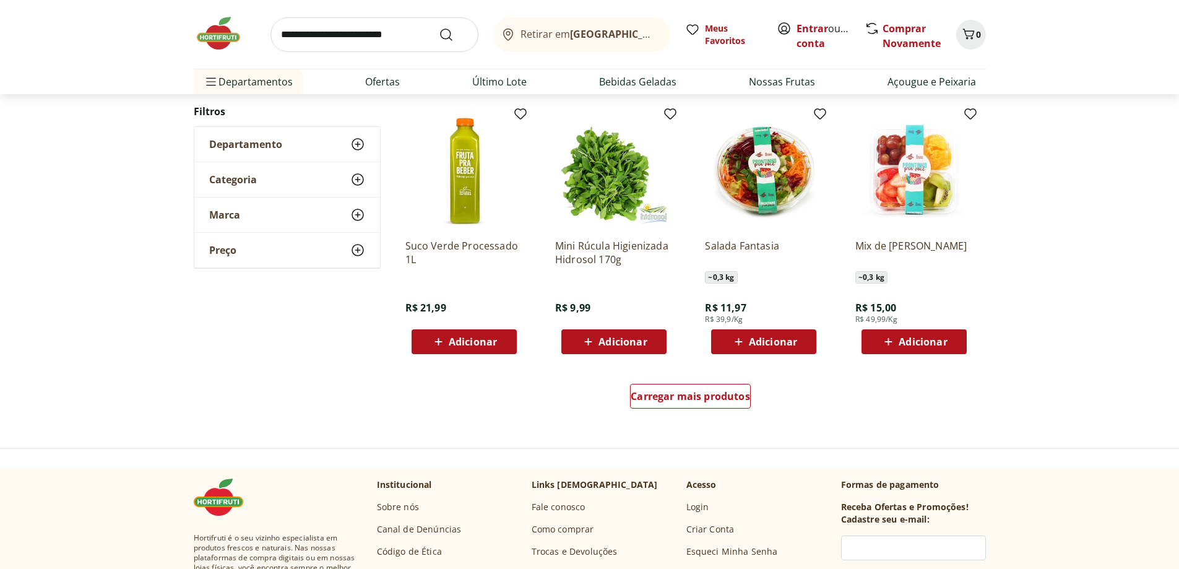
scroll to position [815, 0]
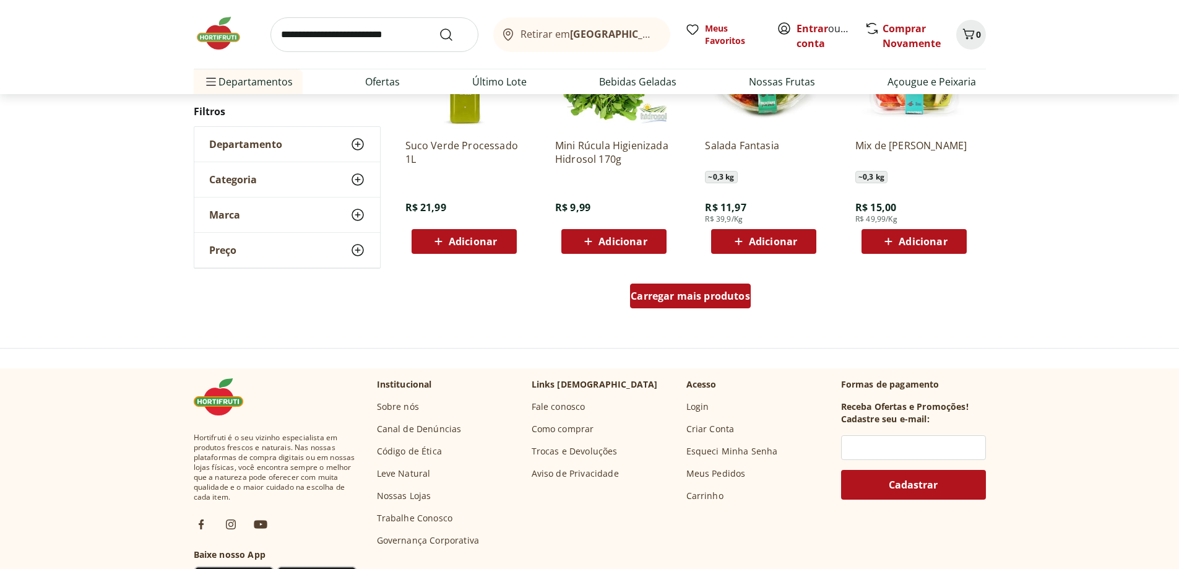
click at [676, 293] on span "Carregar mais produtos" at bounding box center [690, 296] width 119 height 10
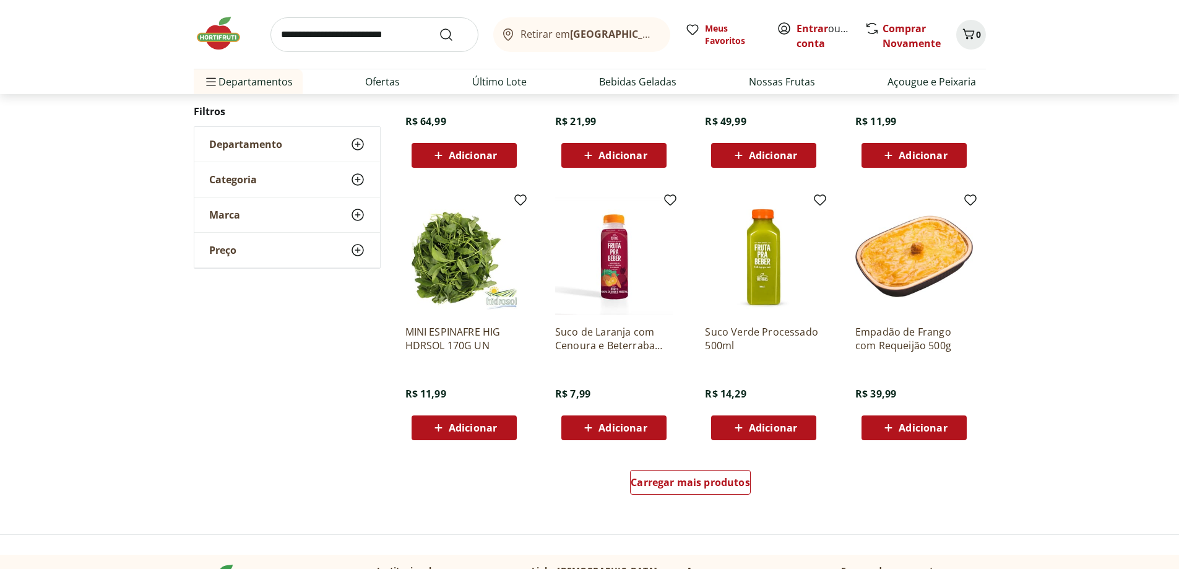
scroll to position [687, 0]
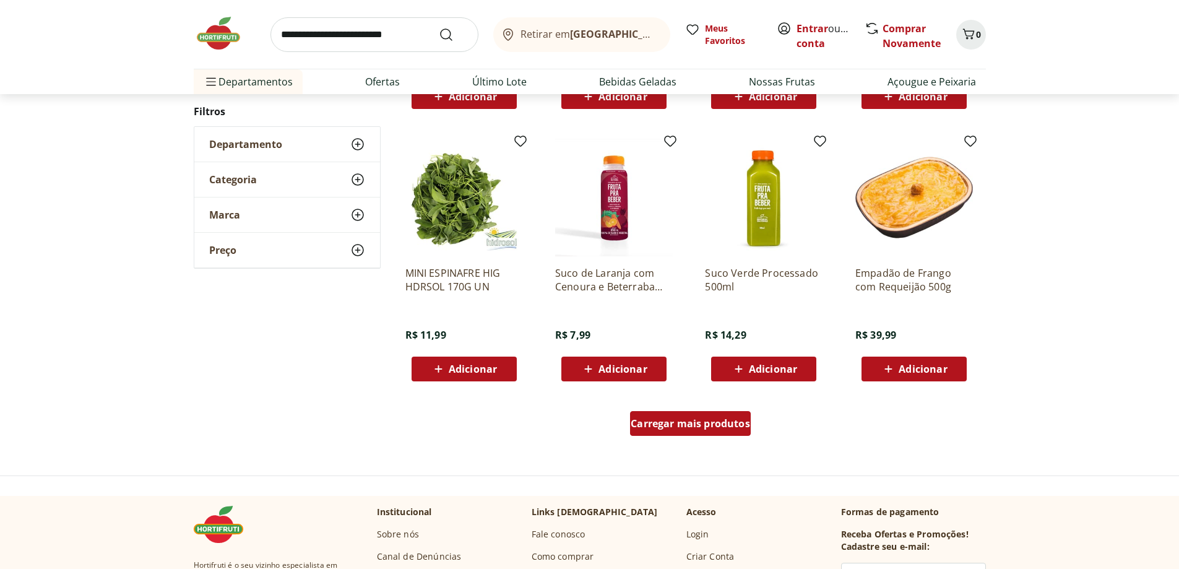
click at [682, 421] on span "Carregar mais produtos" at bounding box center [690, 423] width 119 height 10
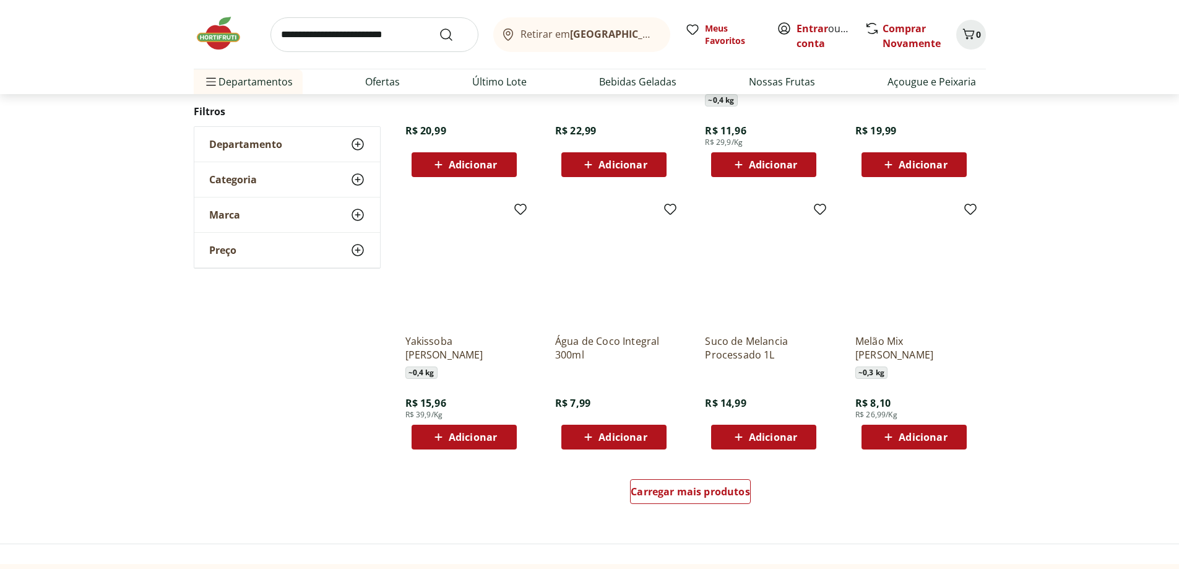
scroll to position [678, 0]
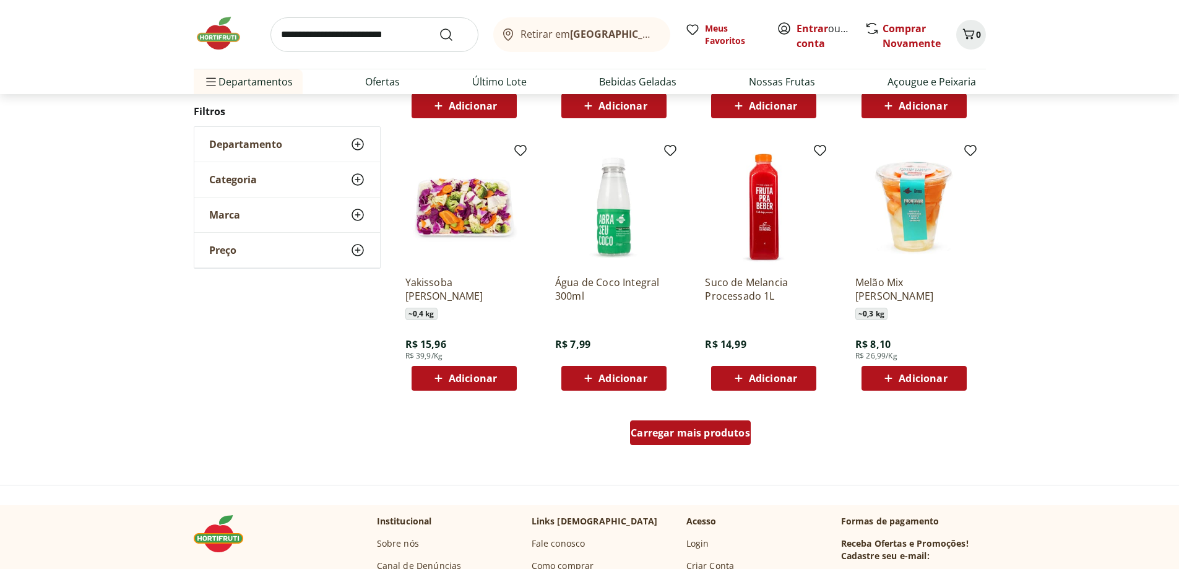
click at [695, 431] on span "Carregar mais produtos" at bounding box center [690, 433] width 119 height 10
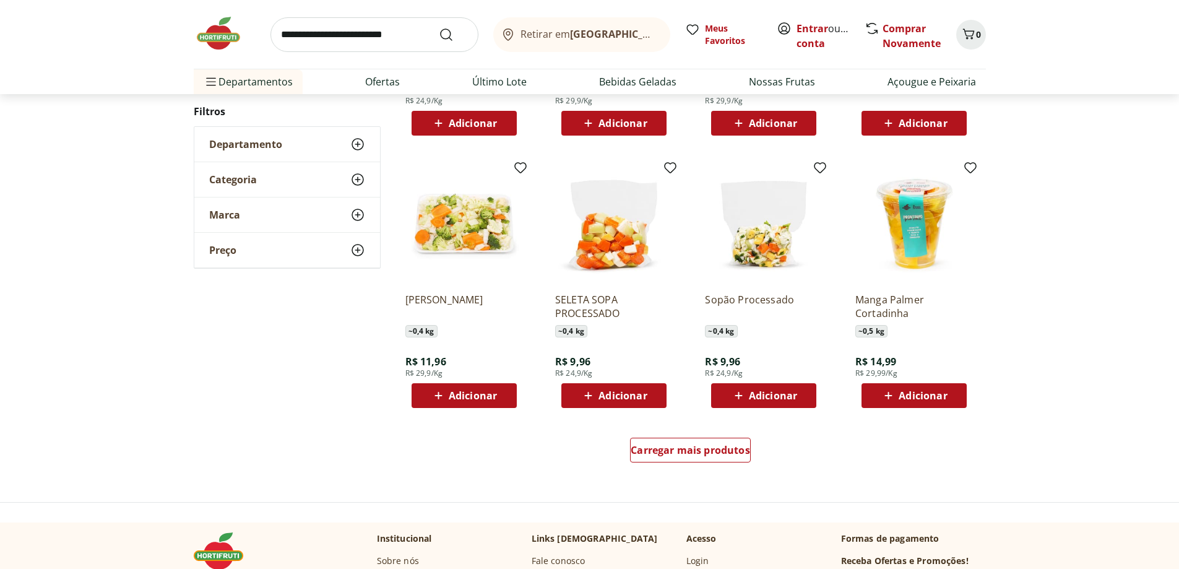
scroll to position [710, 0]
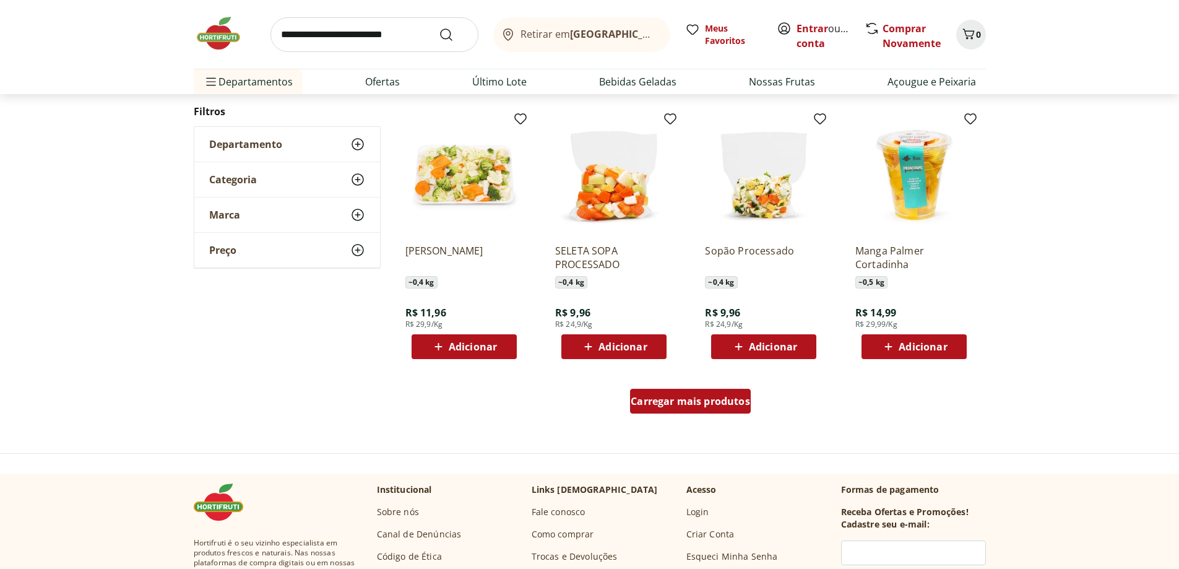
click at [689, 397] on span "Carregar mais produtos" at bounding box center [690, 401] width 119 height 10
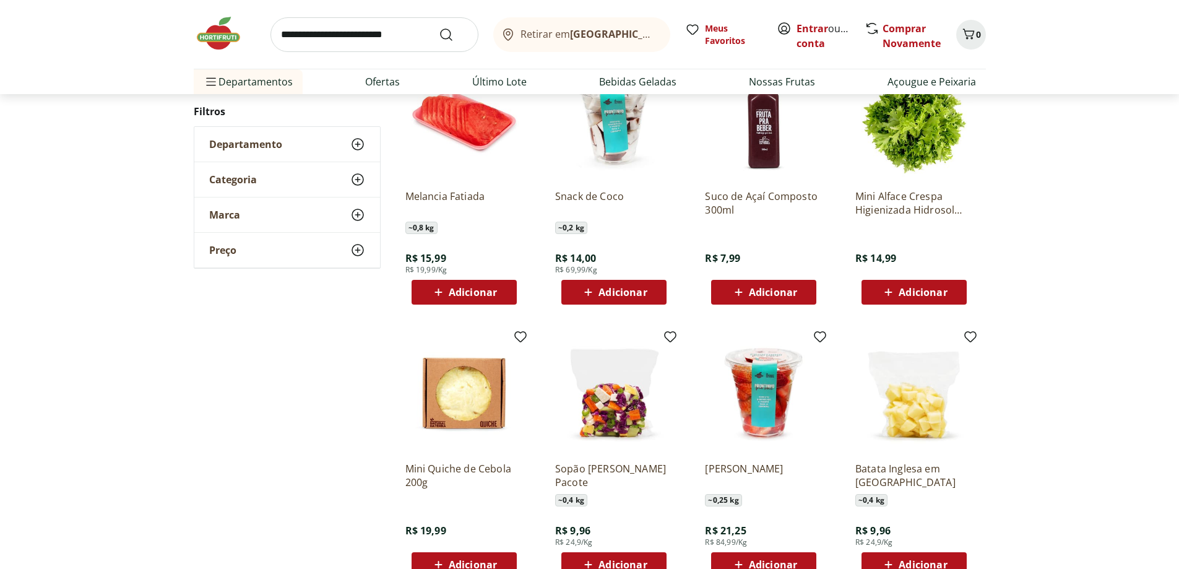
scroll to position [1057, 0]
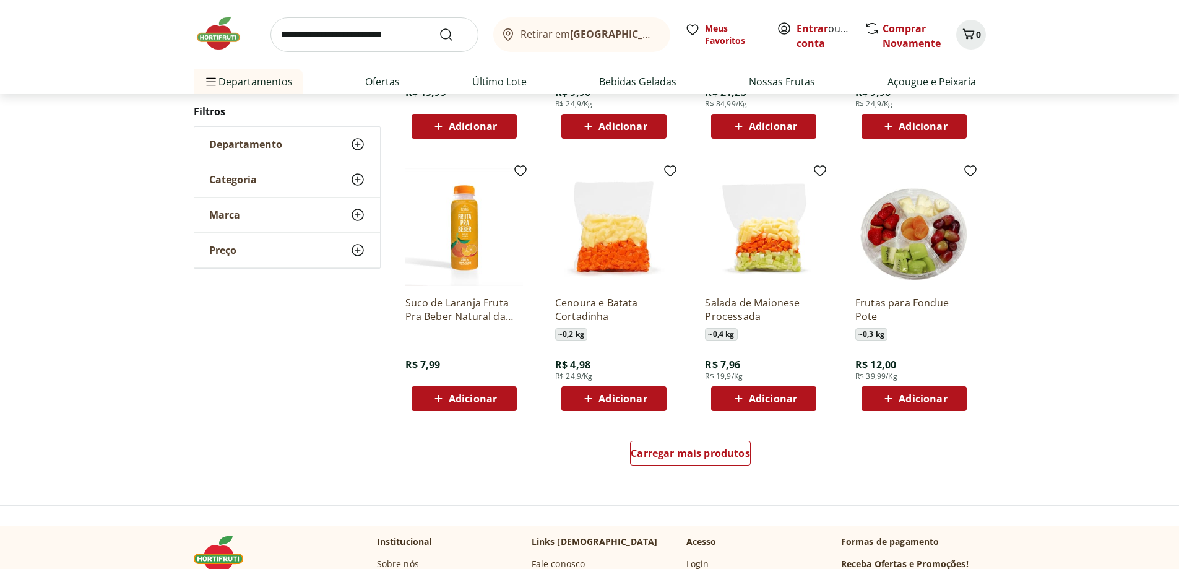
scroll to position [719, 0]
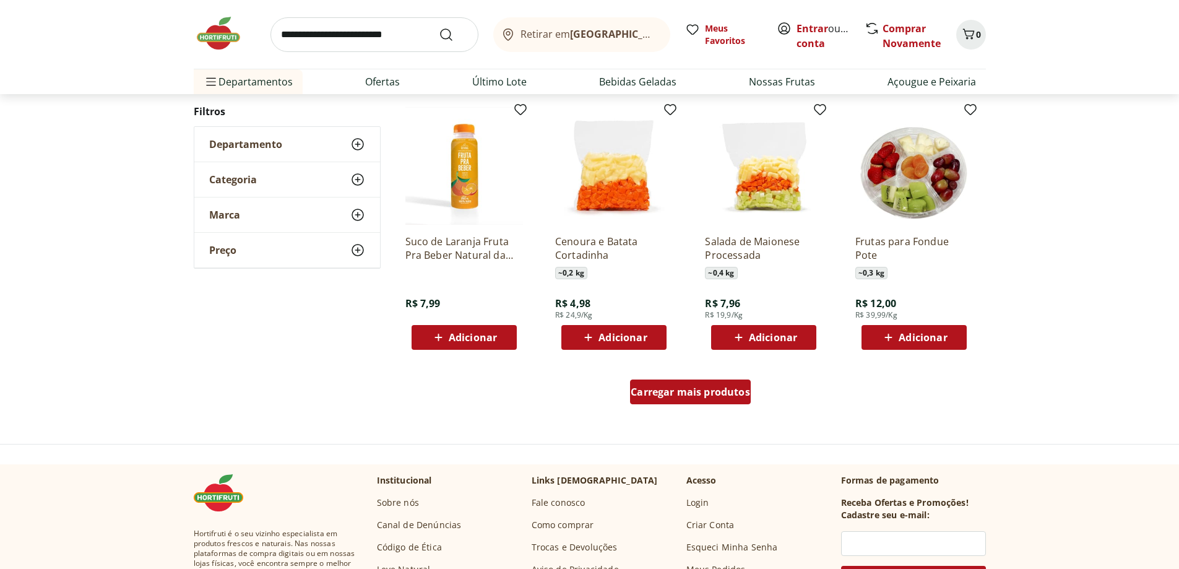
click at [677, 382] on div "Carregar mais produtos" at bounding box center [690, 391] width 121 height 25
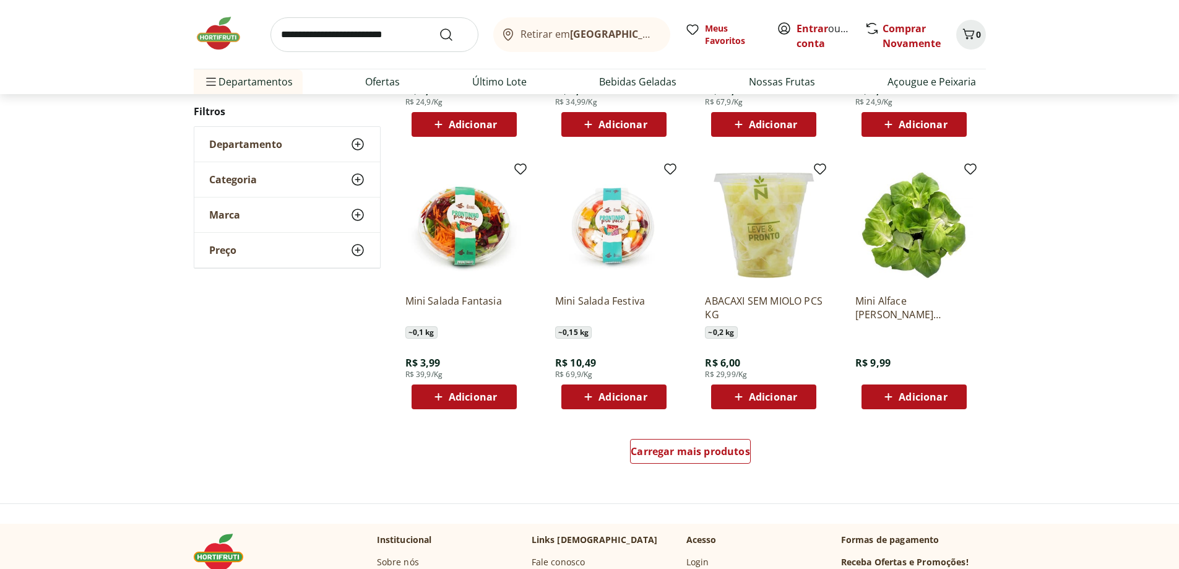
scroll to position [741, 0]
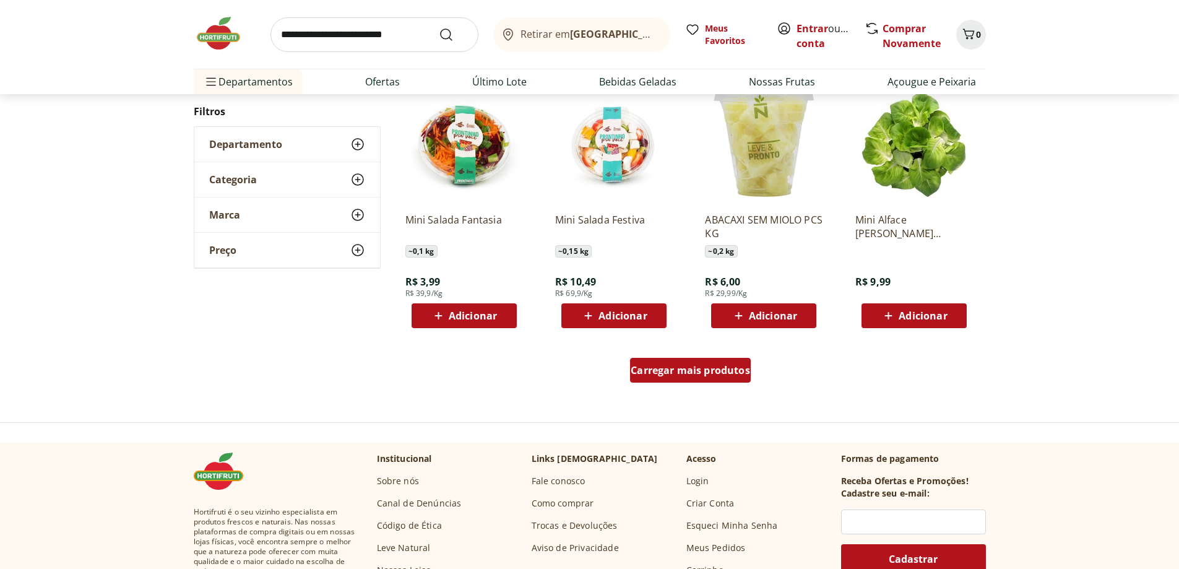
click at [667, 374] on span "Carregar mais produtos" at bounding box center [690, 370] width 119 height 10
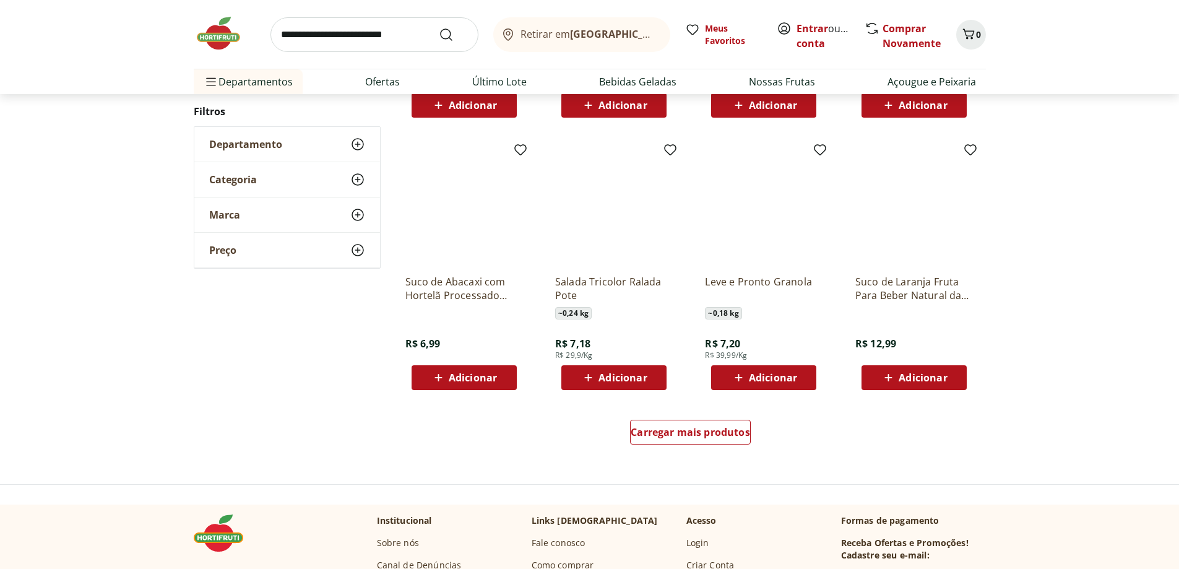
scroll to position [787, 0]
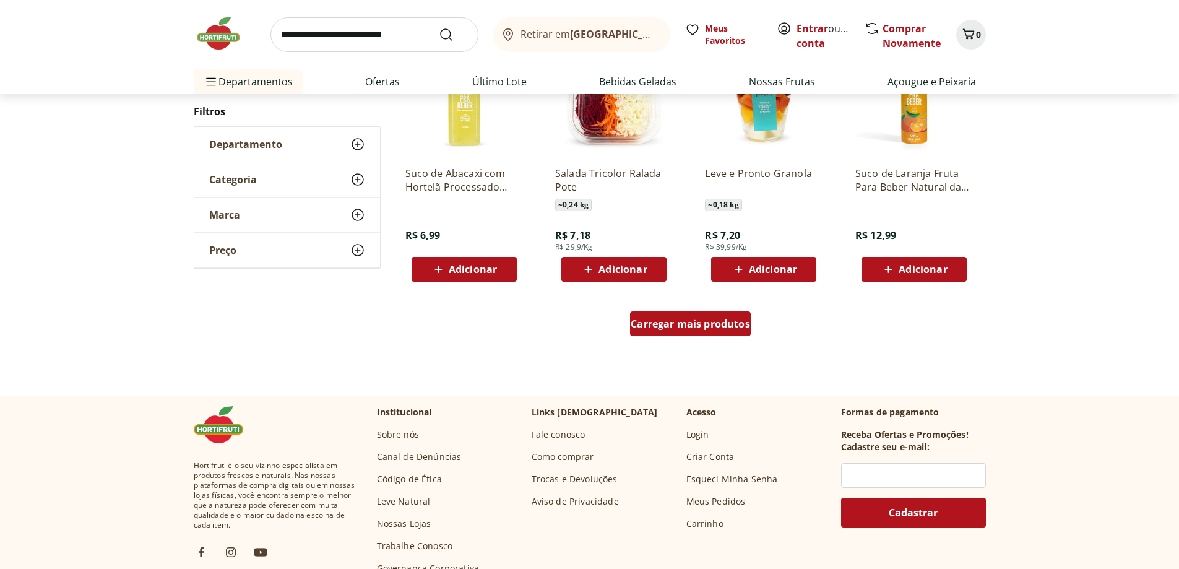
click at [678, 324] on span "Carregar mais produtos" at bounding box center [690, 324] width 119 height 10
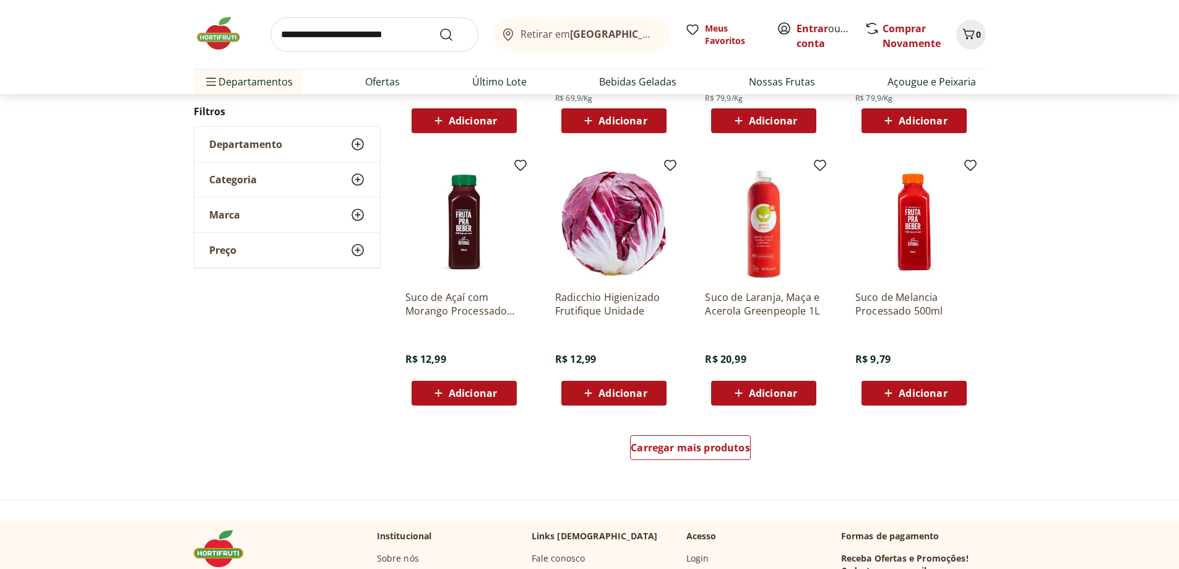
scroll to position [752, 0]
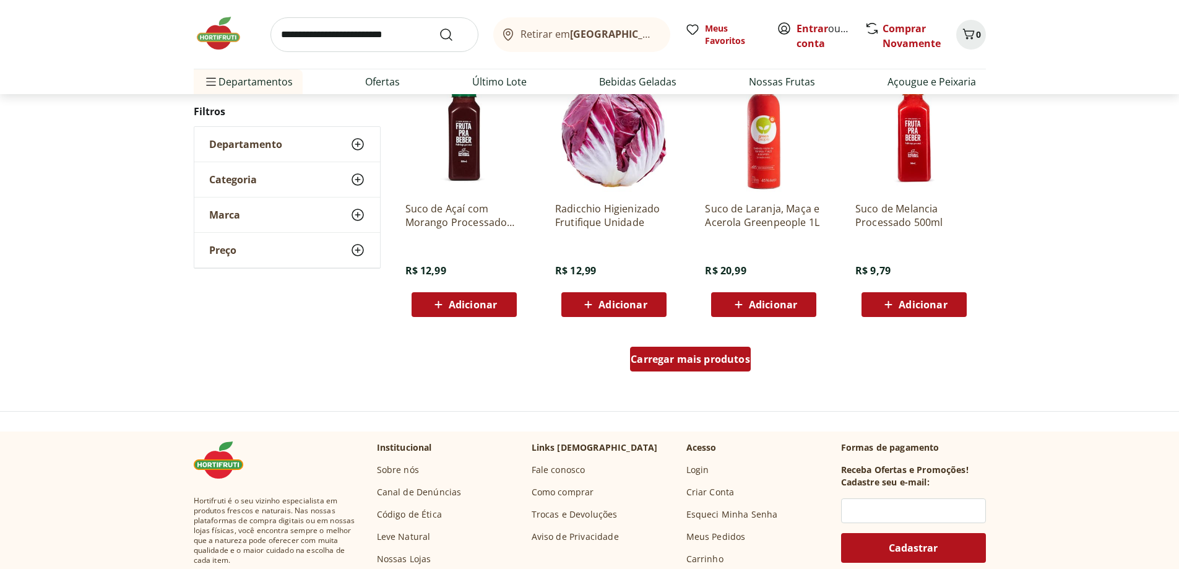
click at [688, 361] on span "Carregar mais produtos" at bounding box center [690, 359] width 119 height 10
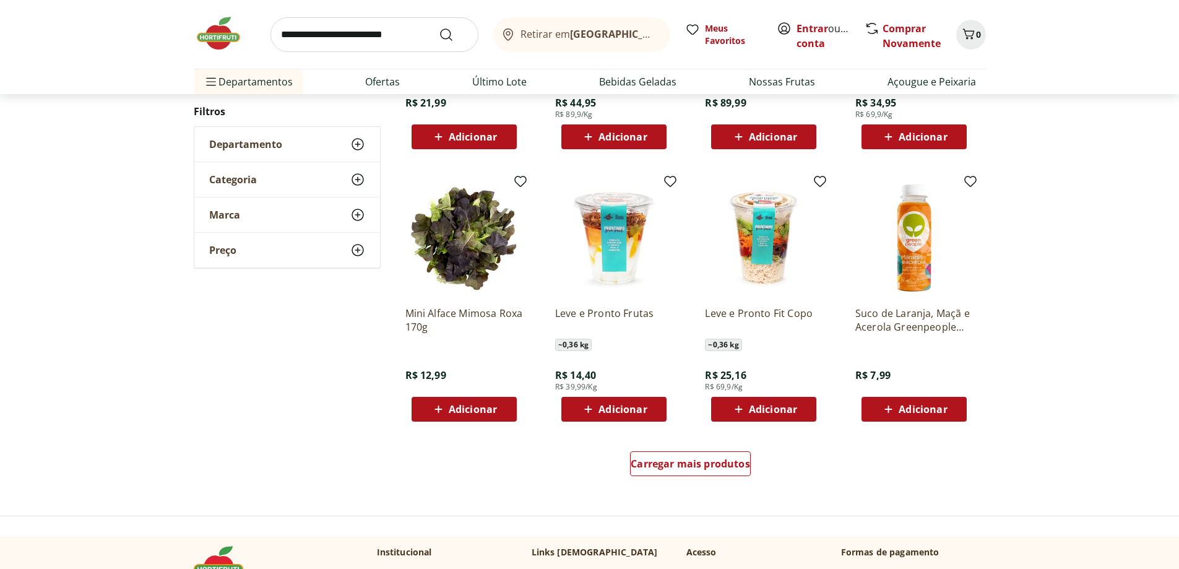
scroll to position [650, 0]
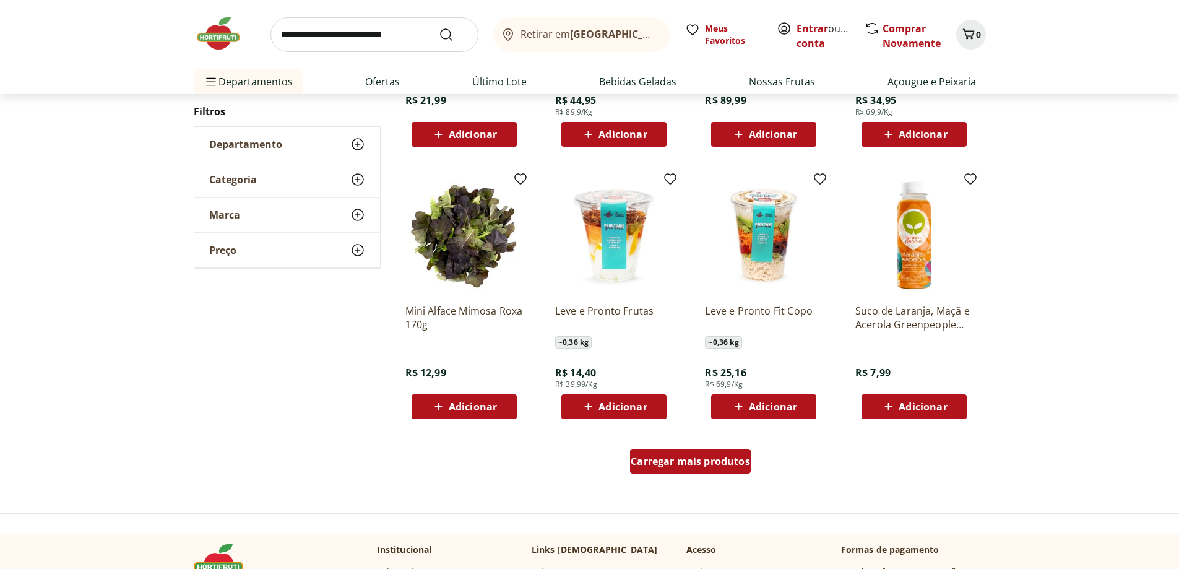
click at [669, 460] on span "Carregar mais produtos" at bounding box center [690, 461] width 119 height 10
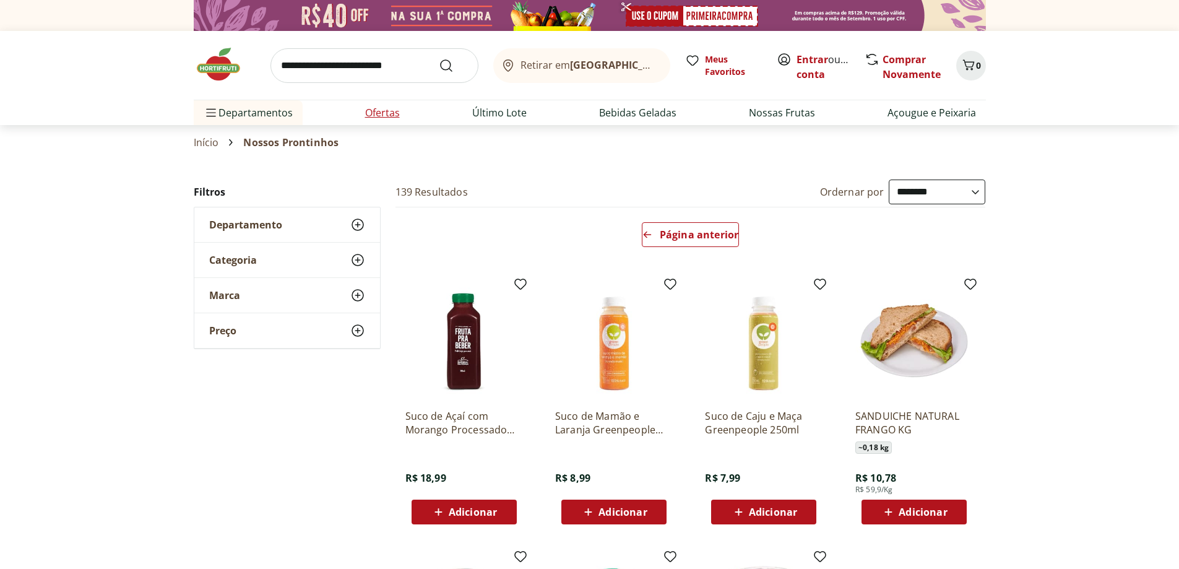
click at [372, 109] on link "Ofertas" at bounding box center [382, 112] width 35 height 15
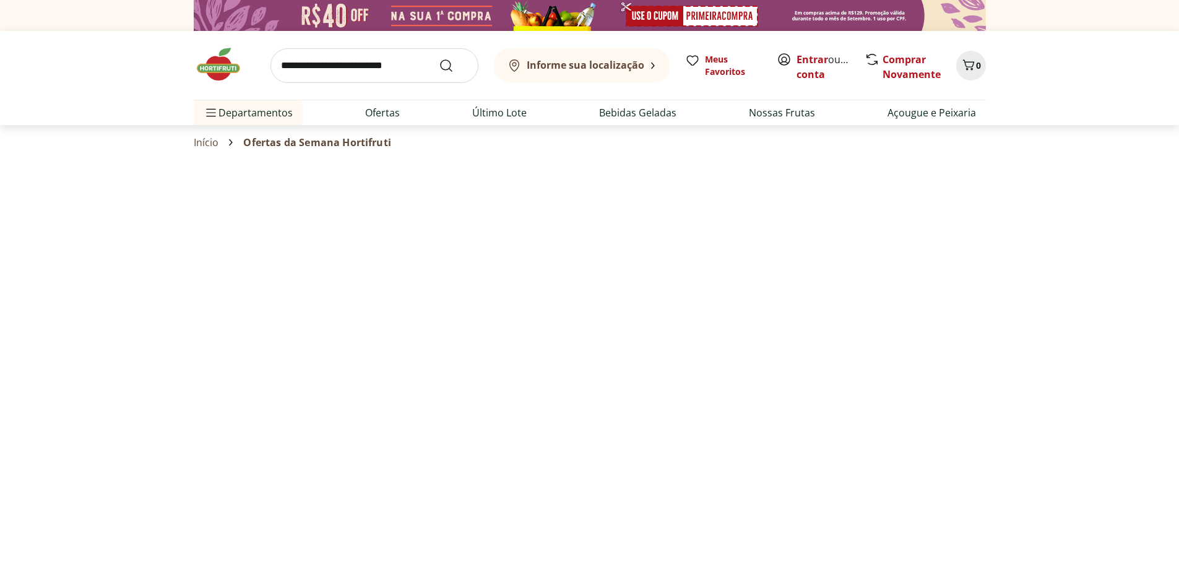
select select "**********"
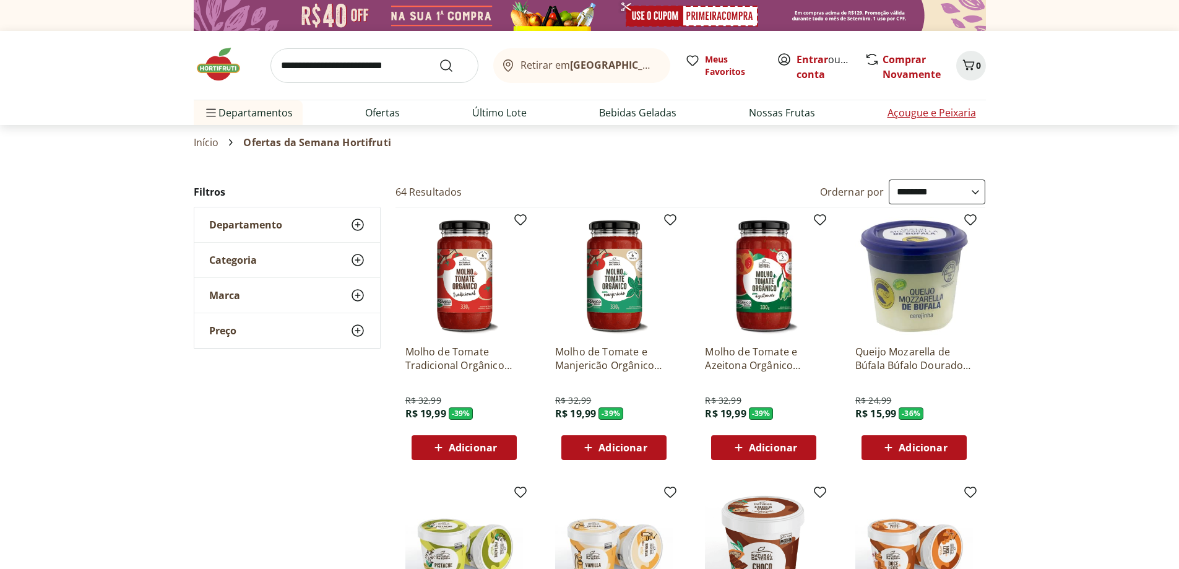
click at [935, 106] on link "Açougue e Peixaria" at bounding box center [931, 112] width 88 height 15
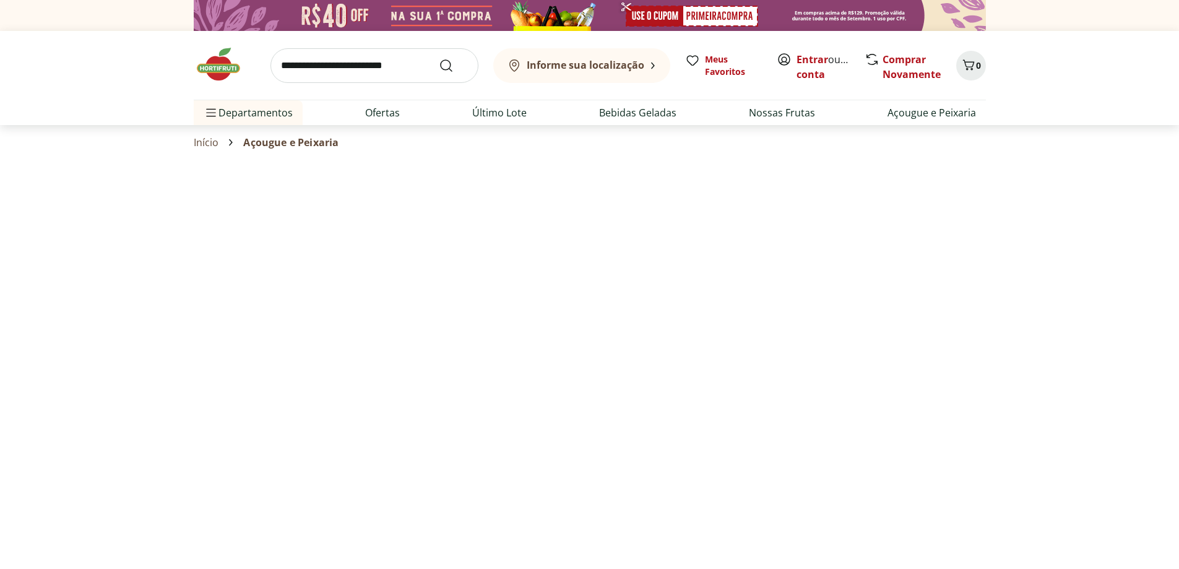
select select "**********"
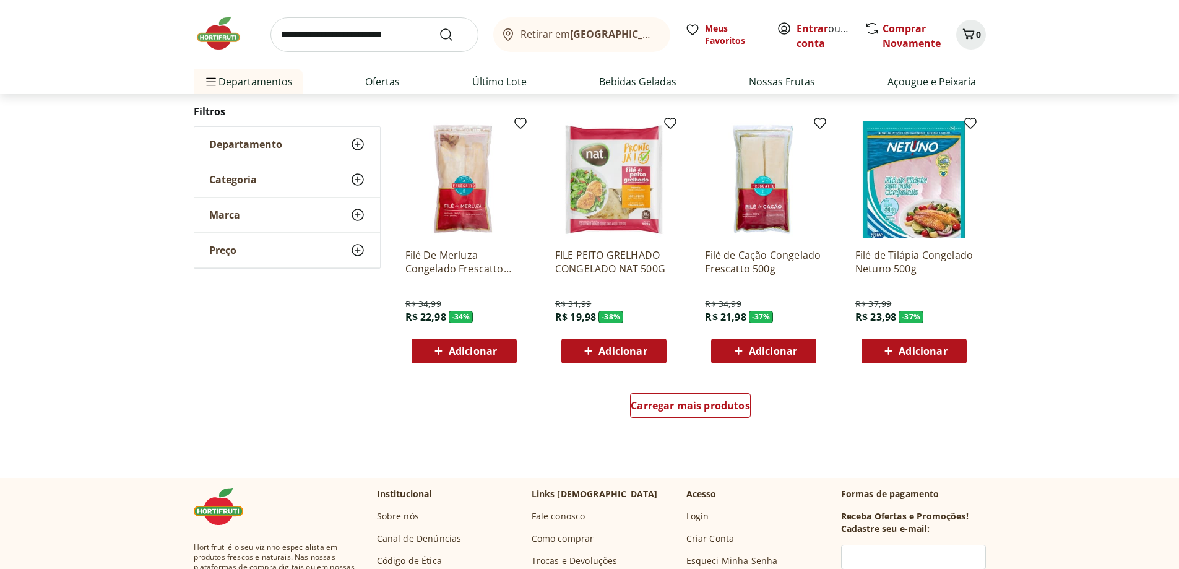
scroll to position [655, 0]
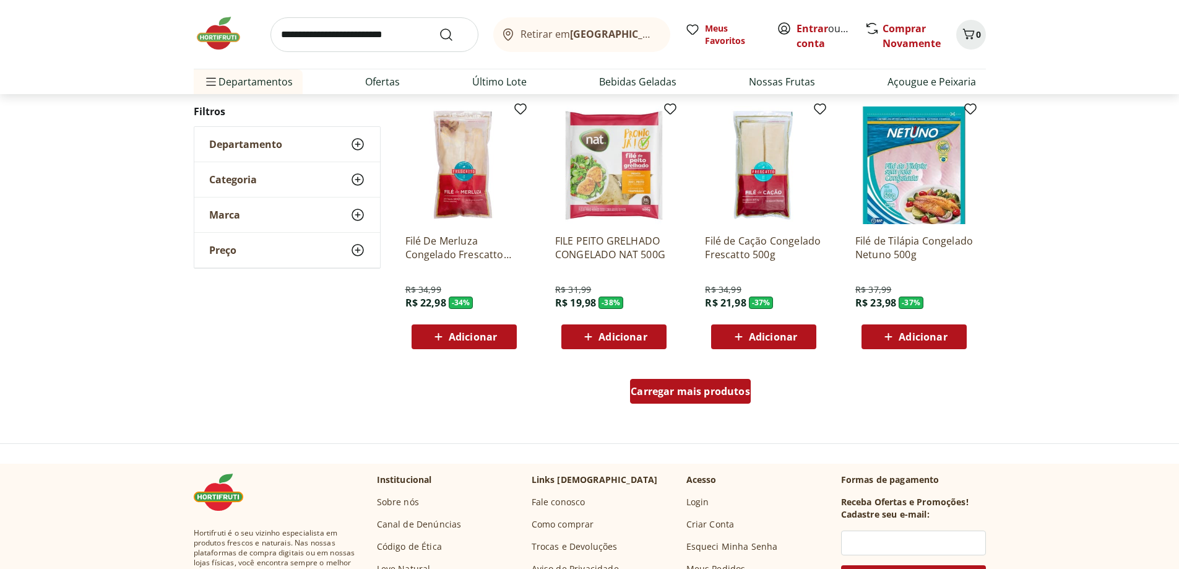
click at [668, 393] on span "Carregar mais produtos" at bounding box center [690, 391] width 119 height 10
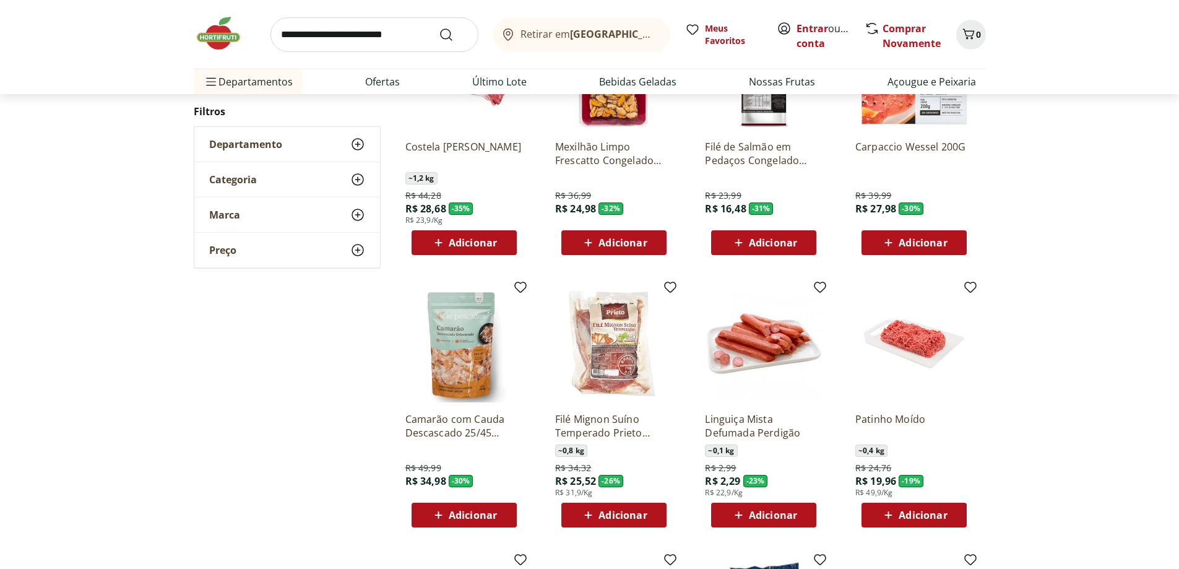
scroll to position [293, 0]
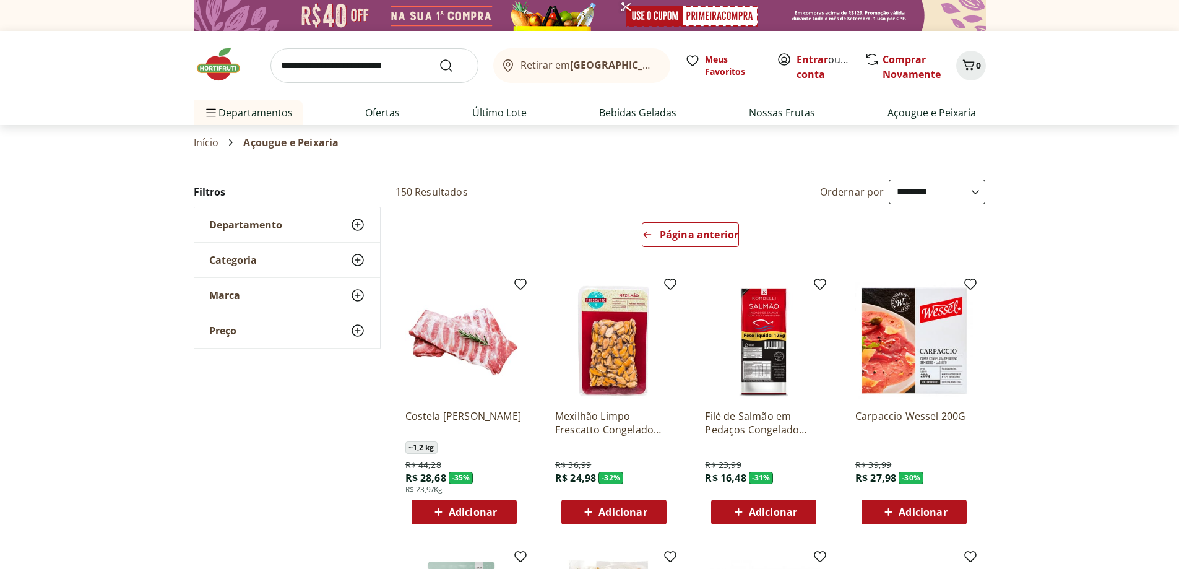
select select "**********"
click at [1163, 24] on div at bounding box center [589, 15] width 1179 height 31
